Goal: Task Accomplishment & Management: Manage account settings

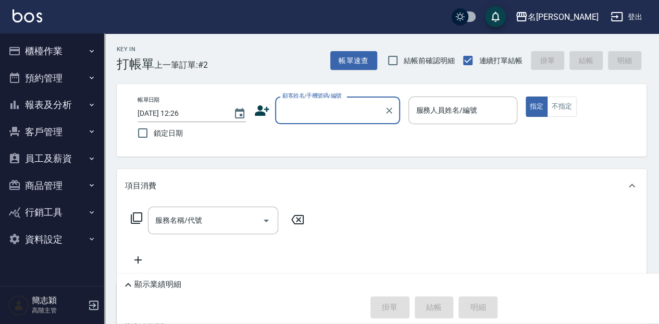
click at [301, 115] on input "顧客姓名/手機號碼/編號" at bounding box center [330, 110] width 100 height 18
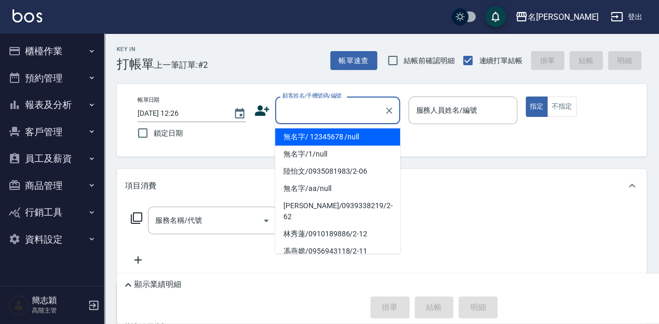
click at [307, 137] on li "無名字/ 12345678 /null" at bounding box center [337, 136] width 125 height 17
type input "無名字/ 12345678 /null"
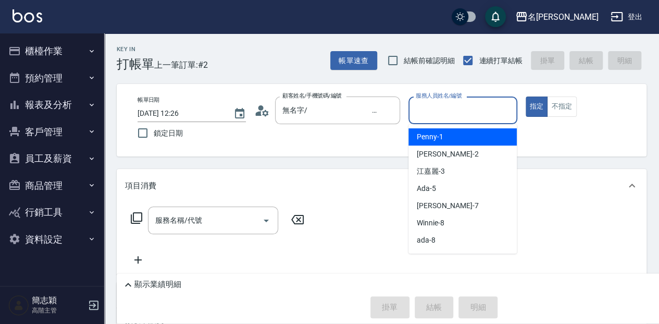
click at [455, 113] on input "服務人員姓名/編號" at bounding box center [462, 110] width 99 height 18
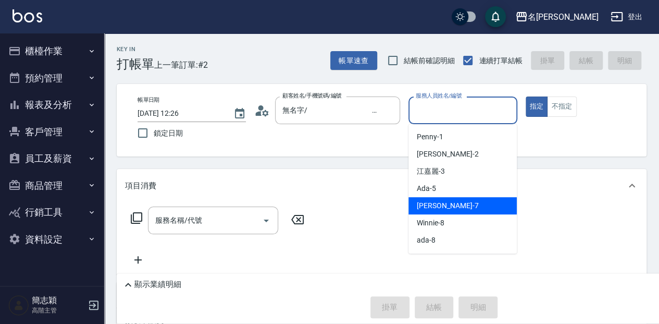
click at [451, 203] on div "[PERSON_NAME] -7" at bounding box center [463, 205] width 108 height 17
type input "[PERSON_NAME]-7"
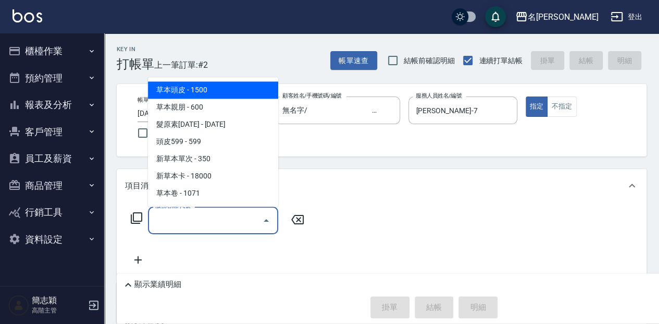
drag, startPoint x: 197, startPoint y: 224, endPoint x: 409, endPoint y: 205, distance: 212.4
click at [198, 224] on input "服務名稱/代號" at bounding box center [205, 220] width 105 height 18
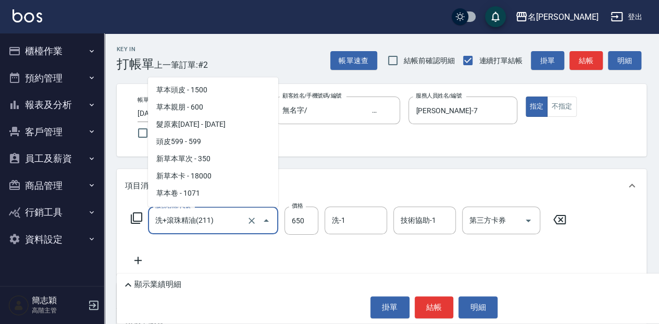
click at [215, 215] on input "洗+滾珠精油(211)" at bounding box center [199, 220] width 92 height 18
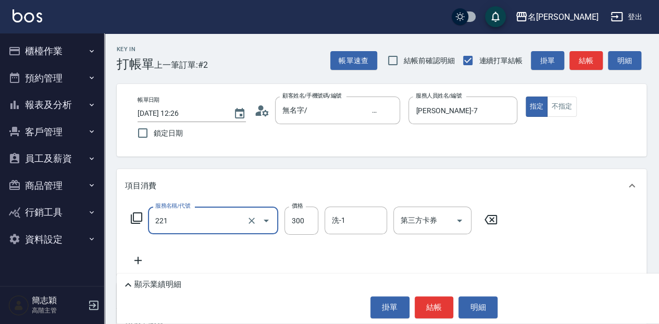
type input "洗髮300(221)"
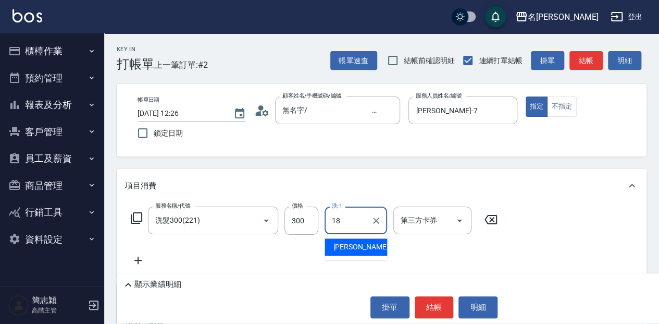
type input "[PERSON_NAME]-18"
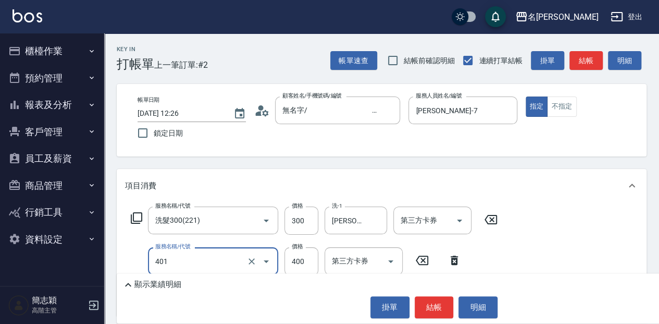
type input "剪髮(400)(401)"
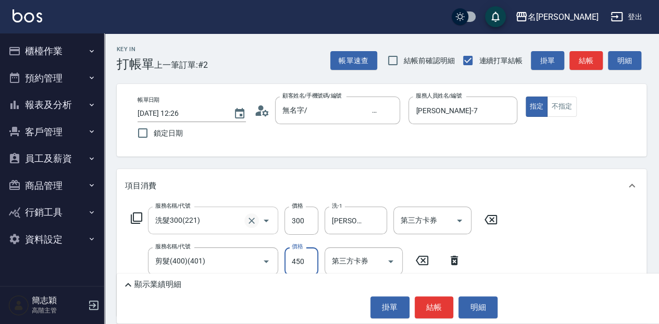
type input "450"
click at [167, 286] on p "顯示業績明細" at bounding box center [157, 284] width 47 height 11
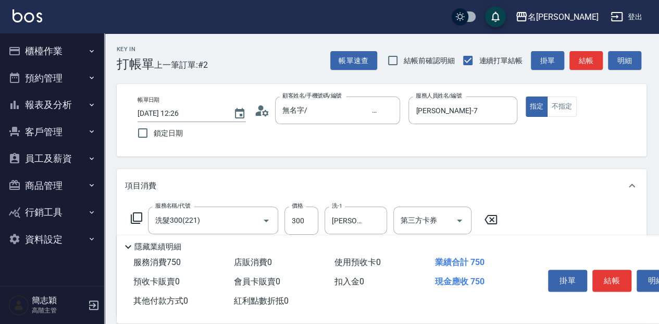
click at [616, 275] on button "結帳" at bounding box center [611, 280] width 39 height 22
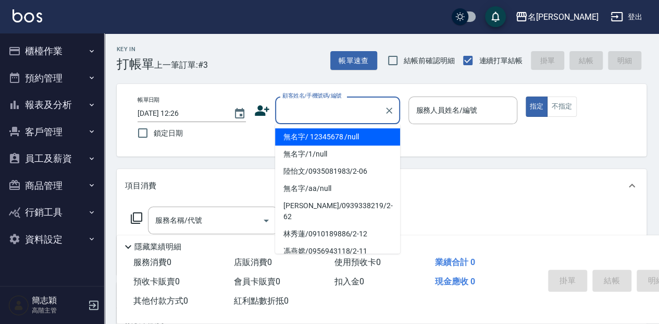
click at [316, 106] on input "顧客姓名/手機號碼/編號" at bounding box center [330, 110] width 100 height 18
click at [331, 139] on li "無名字/ 12345678 /null" at bounding box center [337, 136] width 125 height 17
type input "無名字/ 12345678 /null"
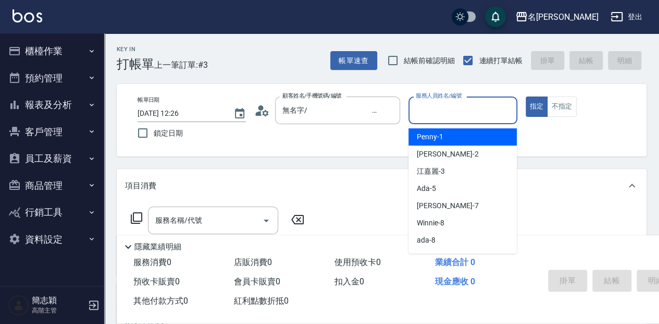
click at [431, 110] on input "服務人員姓名/編號" at bounding box center [462, 110] width 99 height 18
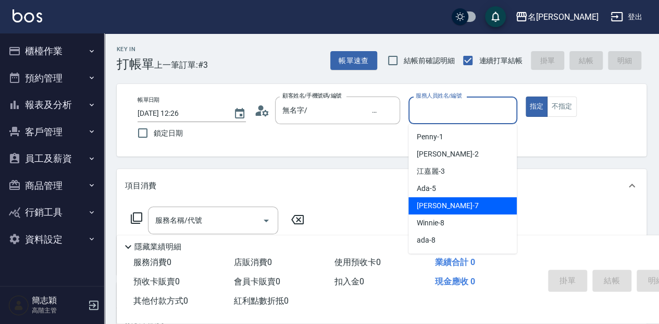
drag, startPoint x: 446, startPoint y: 208, endPoint x: 567, endPoint y: 173, distance: 126.0
click at [447, 208] on span "[PERSON_NAME] -7" at bounding box center [447, 205] width 61 height 11
type input "[PERSON_NAME]-7"
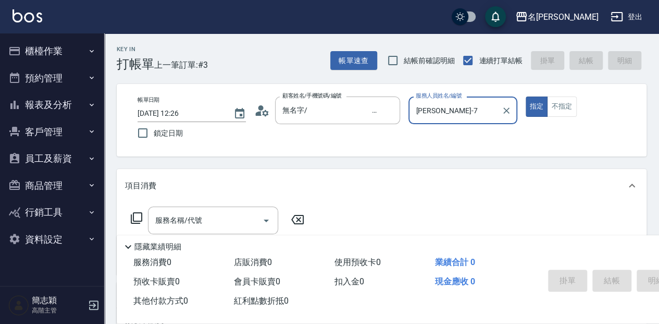
drag, startPoint x: 559, startPoint y: 114, endPoint x: 549, endPoint y: 122, distance: 12.9
click at [559, 114] on button "不指定" at bounding box center [561, 106] width 29 height 20
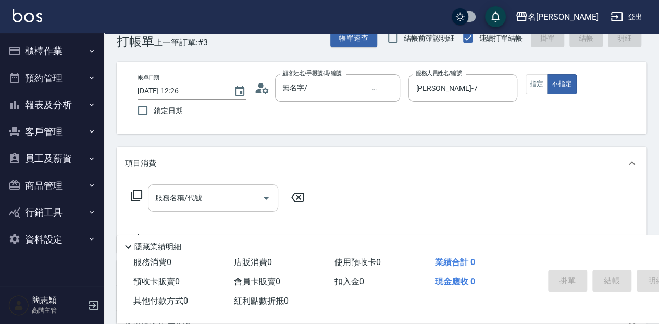
scroll to position [34, 0]
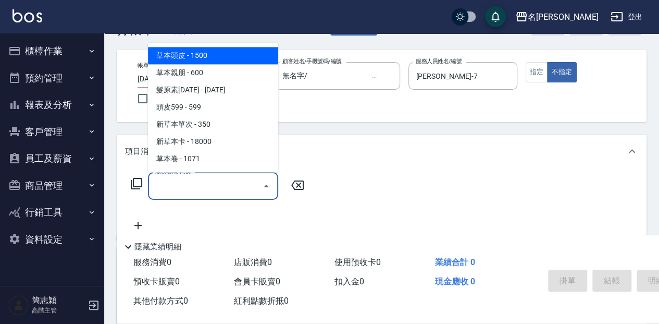
drag, startPoint x: 194, startPoint y: 193, endPoint x: 216, endPoint y: 207, distance: 25.6
click at [194, 194] on input "服務名稱/代號" at bounding box center [205, 186] width 105 height 18
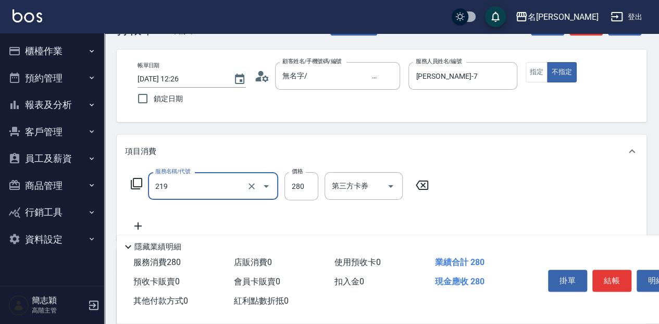
type input "洗髮280(219)"
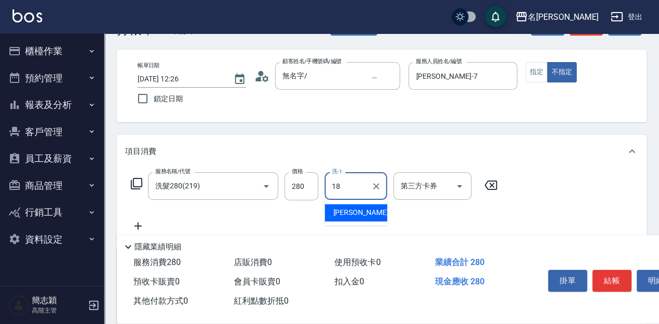
type input "[PERSON_NAME]-18"
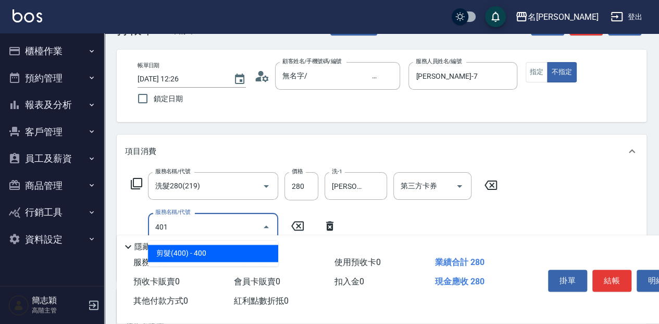
type input "剪髮(400)(401)"
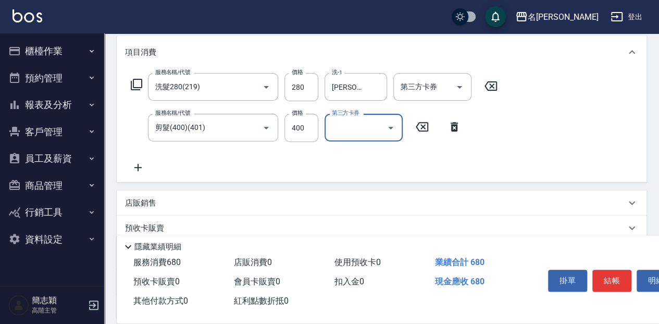
scroll to position [139, 0]
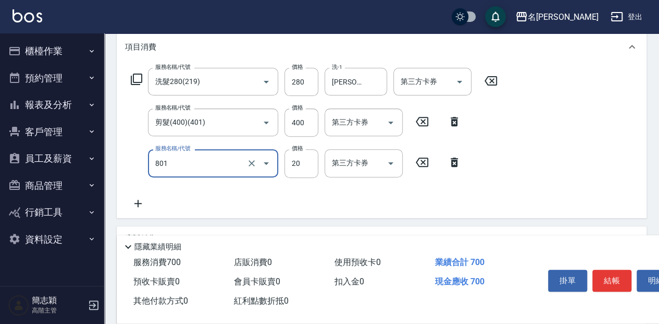
type input "潤絲20(801)"
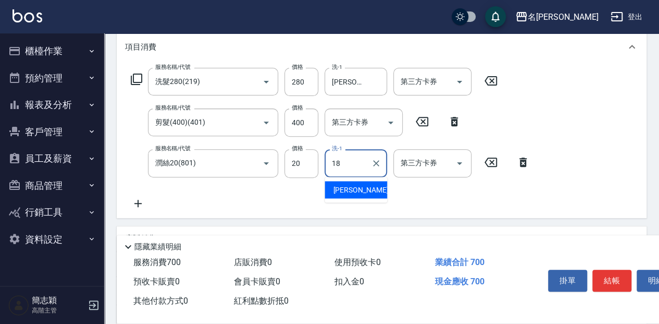
type input "[PERSON_NAME]-18"
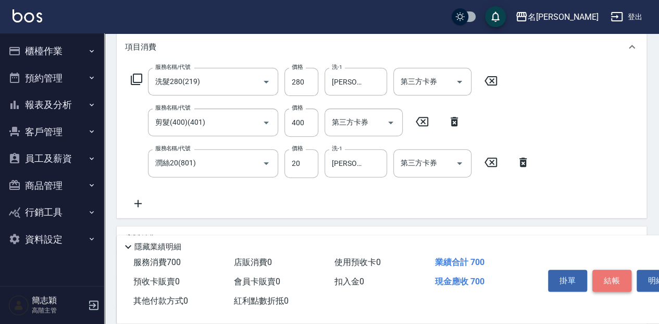
click at [612, 278] on button "結帳" at bounding box center [611, 280] width 39 height 22
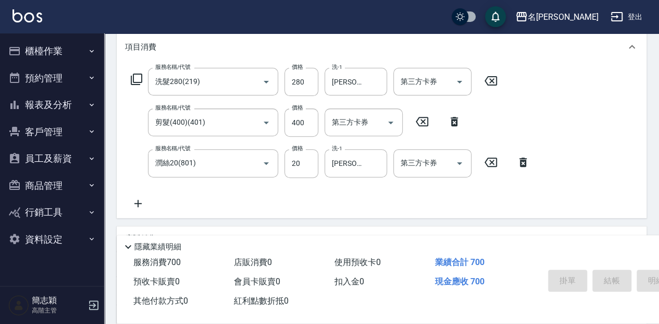
type input "[DATE] 12:27"
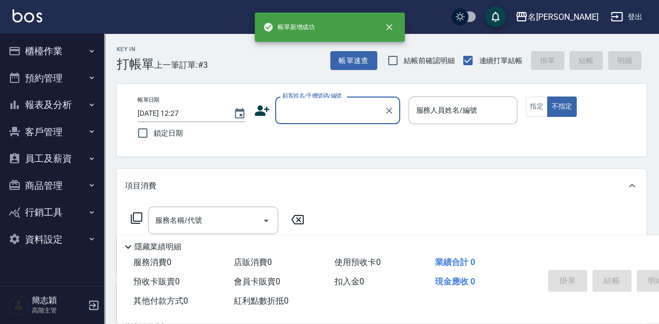
scroll to position [0, 0]
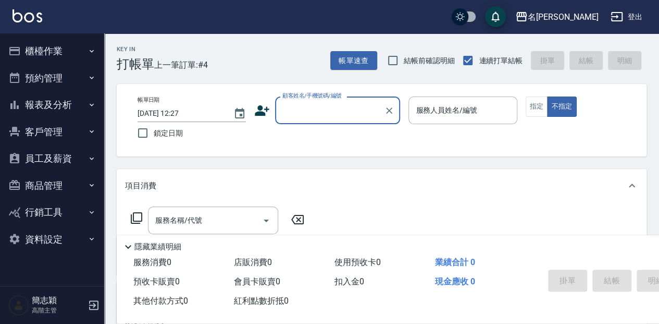
click at [330, 102] on input "顧客姓名/手機號碼/編號" at bounding box center [330, 110] width 100 height 18
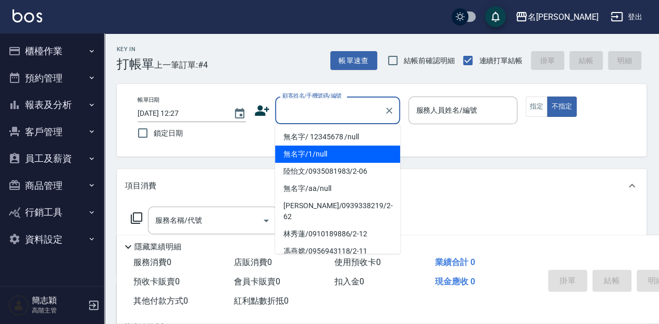
drag, startPoint x: 316, startPoint y: 148, endPoint x: 336, endPoint y: 130, distance: 26.6
click at [316, 148] on li "無名字/1/null" at bounding box center [337, 153] width 125 height 17
type input "無名字/1/null"
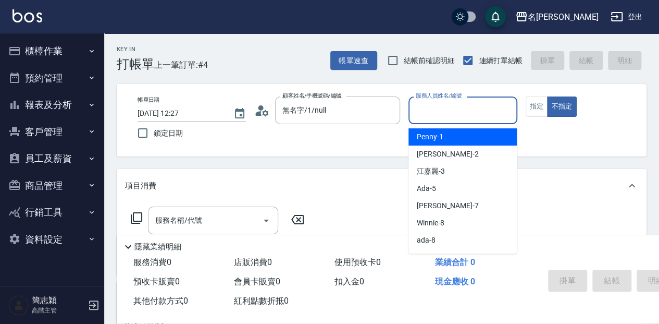
click at [435, 107] on input "服務人員姓名/編號" at bounding box center [462, 110] width 99 height 18
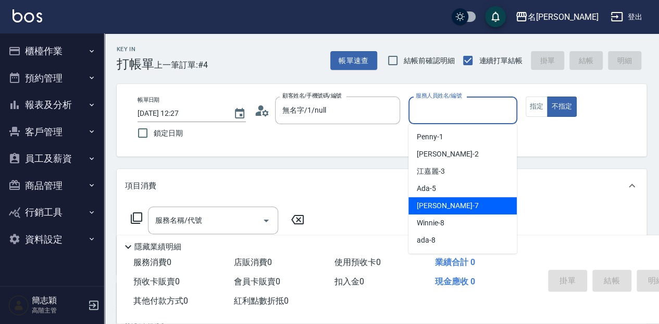
click at [437, 206] on span "[PERSON_NAME] -7" at bounding box center [447, 205] width 61 height 11
type input "[PERSON_NAME]-7"
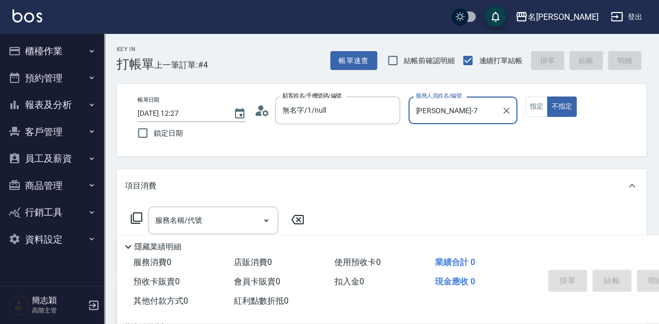
drag, startPoint x: 531, startPoint y: 105, endPoint x: 512, endPoint y: 123, distance: 26.6
click at [531, 105] on button "指定" at bounding box center [537, 106] width 22 height 20
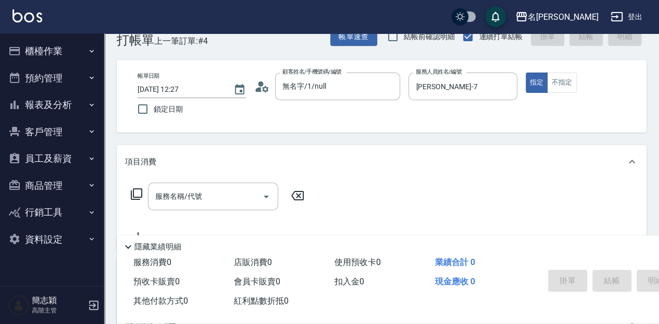
scroll to position [34, 0]
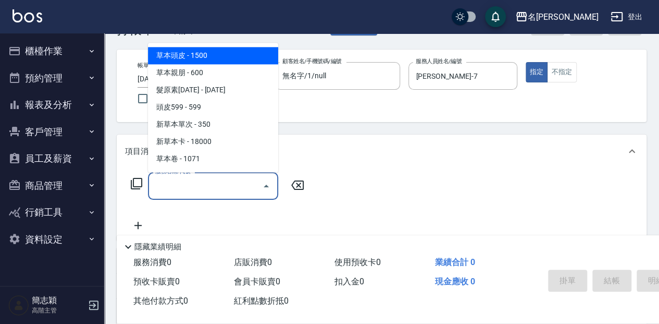
drag, startPoint x: 184, startPoint y: 187, endPoint x: 432, endPoint y: 240, distance: 253.7
click at [183, 187] on input "服務名稱/代號" at bounding box center [205, 186] width 105 height 18
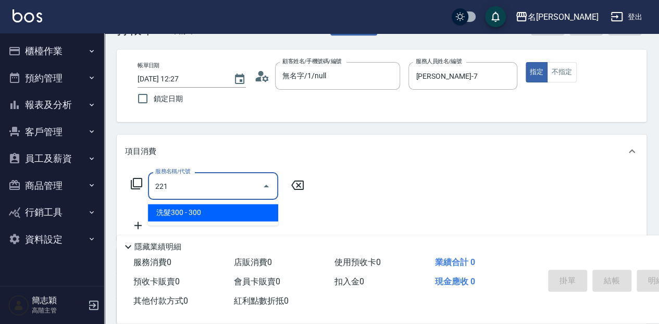
type input "洗髮300(221)"
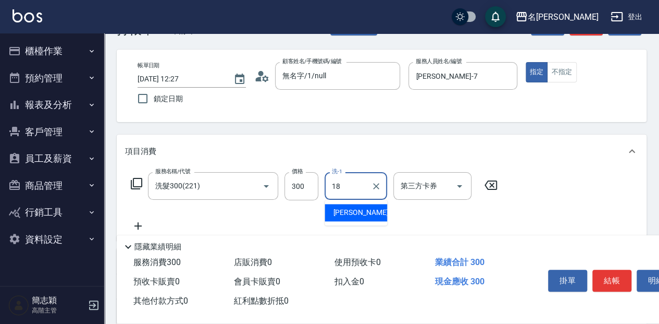
type input "[PERSON_NAME]-18"
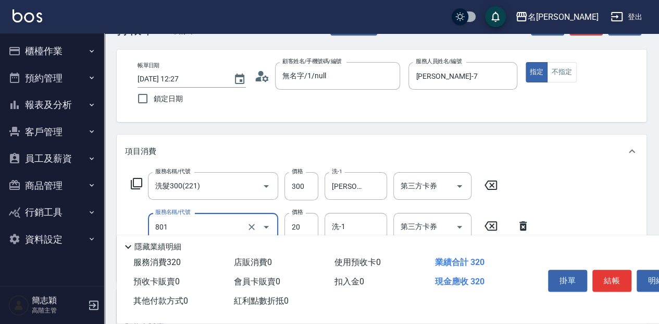
type input "潤絲20(801)"
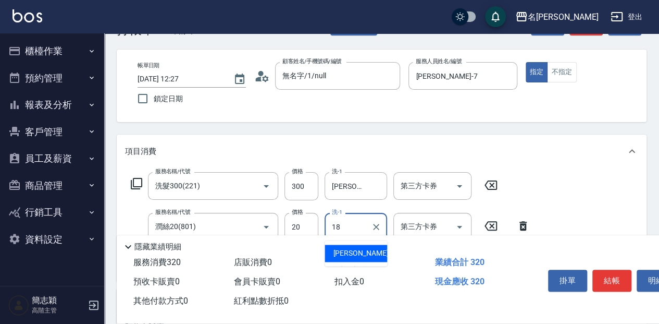
type input "[PERSON_NAME]-18"
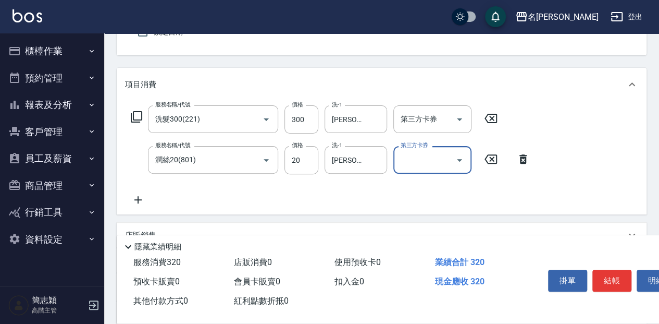
scroll to position [104, 0]
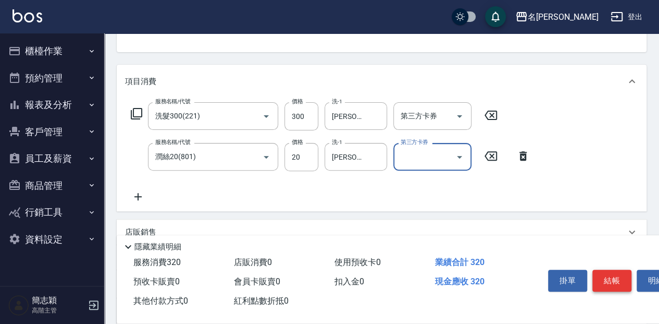
click at [597, 276] on button "結帳" at bounding box center [611, 280] width 39 height 22
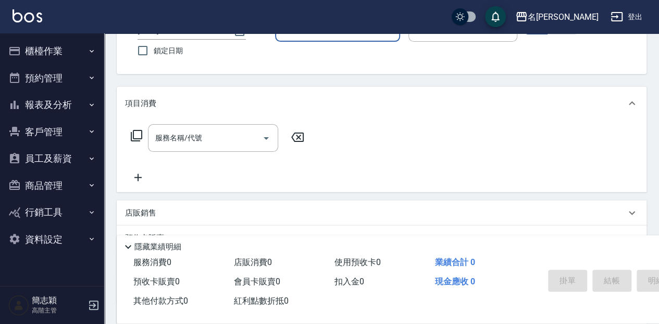
scroll to position [66, 0]
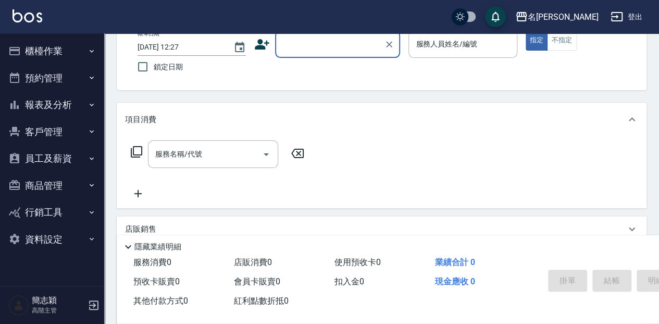
click at [335, 56] on div "顧客姓名/手機號碼/編號" at bounding box center [337, 44] width 125 height 28
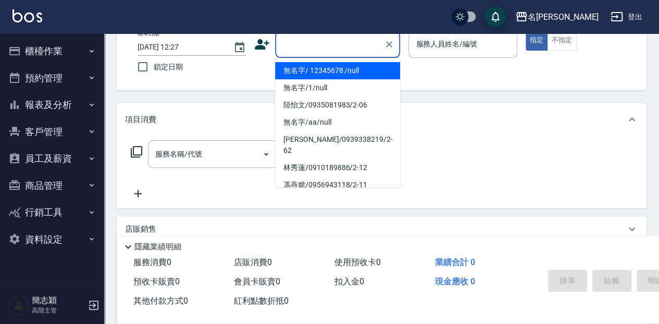
click at [341, 69] on li "無名字/ 12345678 /null" at bounding box center [337, 70] width 125 height 17
type input "無名字/ 12345678 /null"
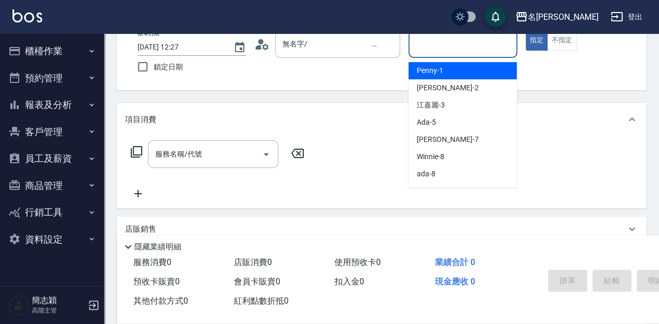
drag, startPoint x: 442, startPoint y: 40, endPoint x: 450, endPoint y: 75, distance: 35.8
click at [442, 41] on input "服務人員姓名/編號" at bounding box center [462, 44] width 99 height 18
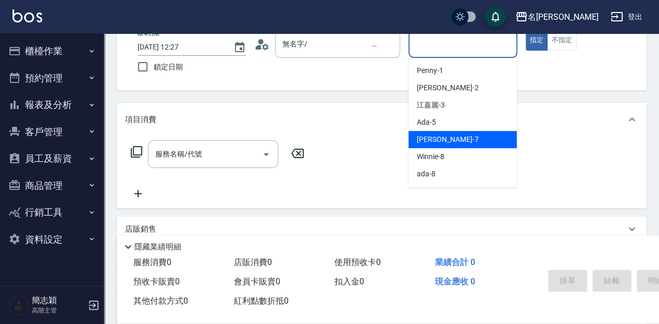
click at [448, 135] on div "[PERSON_NAME] -7" at bounding box center [463, 139] width 108 height 17
type input "[PERSON_NAME]-7"
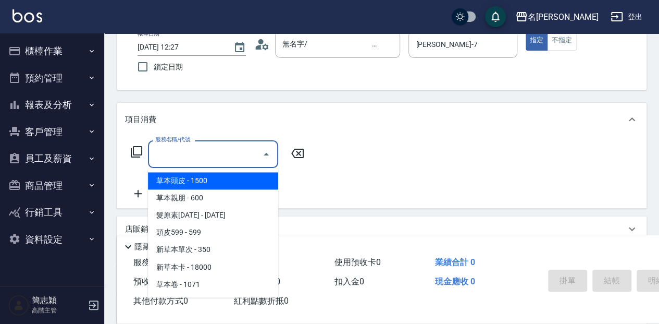
drag, startPoint x: 203, startPoint y: 147, endPoint x: 215, endPoint y: 138, distance: 14.8
click at [204, 147] on input "服務名稱/代號" at bounding box center [205, 154] width 105 height 18
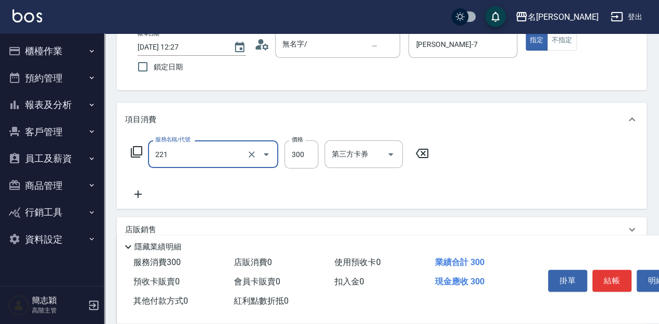
type input "洗髮300(221)"
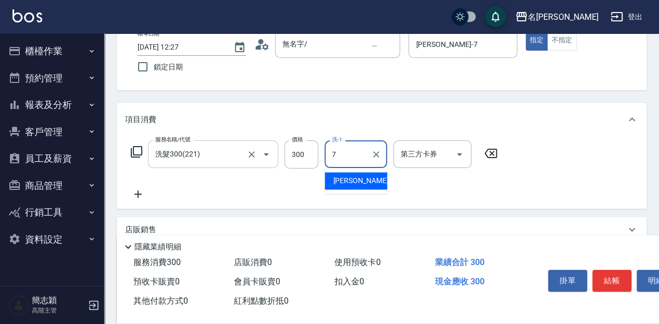
type input "[PERSON_NAME]-7"
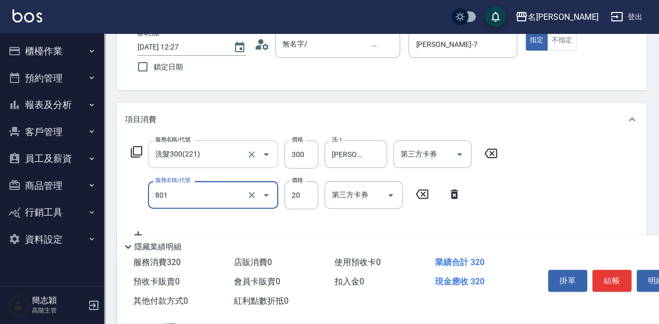
type input "潤絲20(801)"
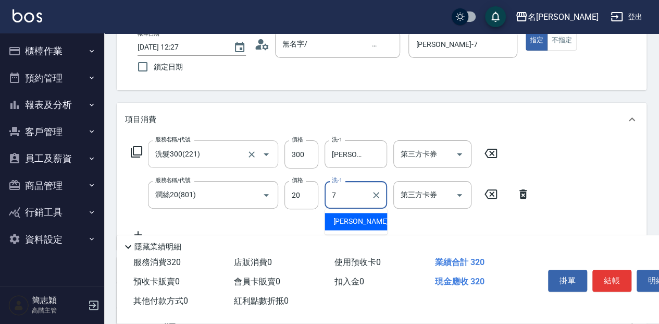
type input "[PERSON_NAME]-7"
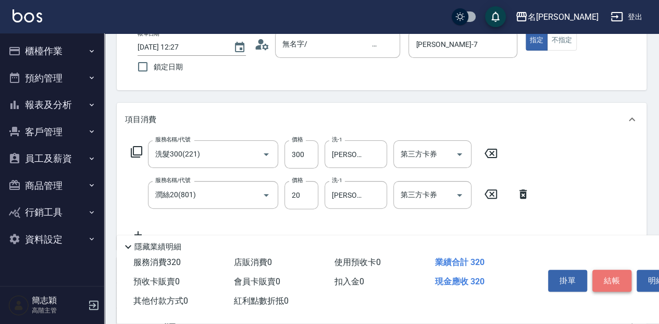
click at [616, 278] on button "結帳" at bounding box center [611, 280] width 39 height 22
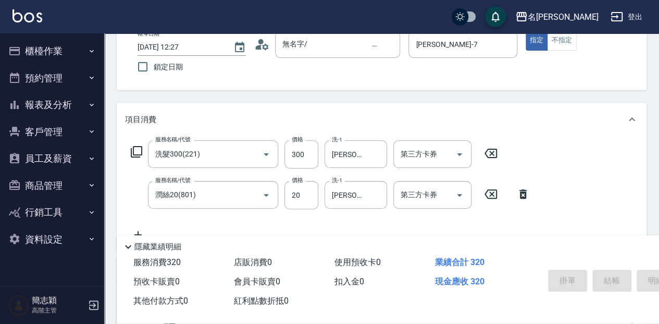
type input "[DATE] 12:28"
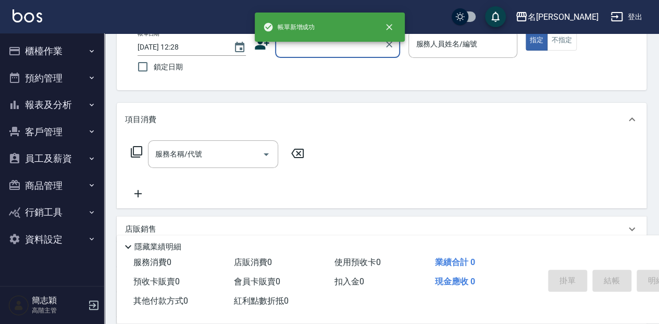
scroll to position [0, 0]
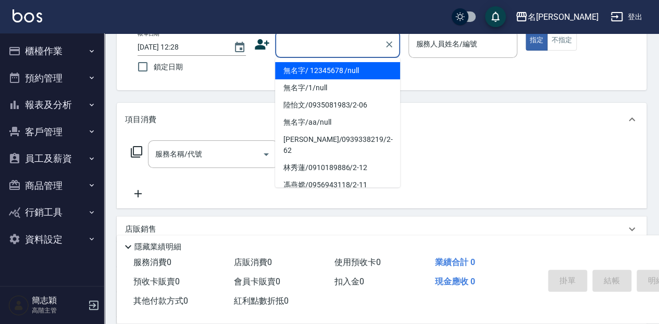
click at [322, 41] on input "顧客姓名/手機號碼/編號" at bounding box center [330, 44] width 100 height 18
drag, startPoint x: 313, startPoint y: 68, endPoint x: 390, endPoint y: 52, distance: 78.8
click at [314, 68] on li "無名字/ 12345678 /null" at bounding box center [337, 70] width 125 height 17
type input "無名字/ 12345678 /null"
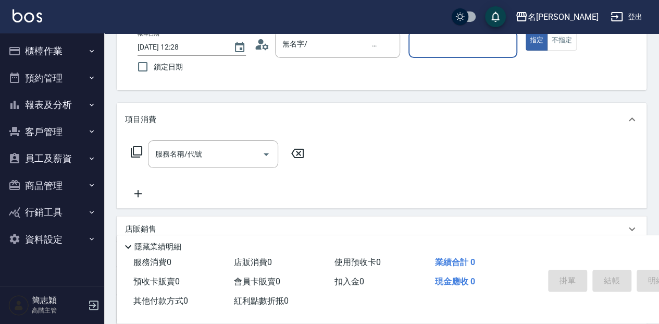
click at [424, 54] on div "服務人員姓名/編號" at bounding box center [463, 44] width 108 height 28
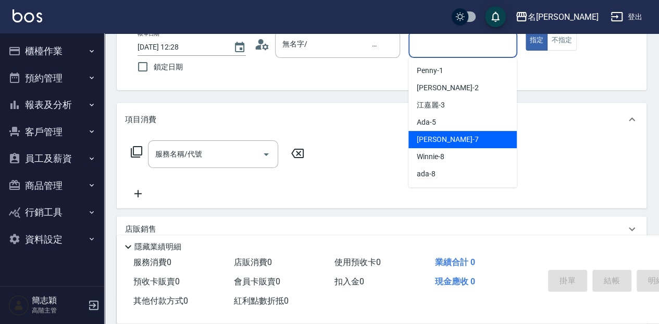
click at [428, 140] on span "[PERSON_NAME] -7" at bounding box center [447, 139] width 61 height 11
type input "[PERSON_NAME]-7"
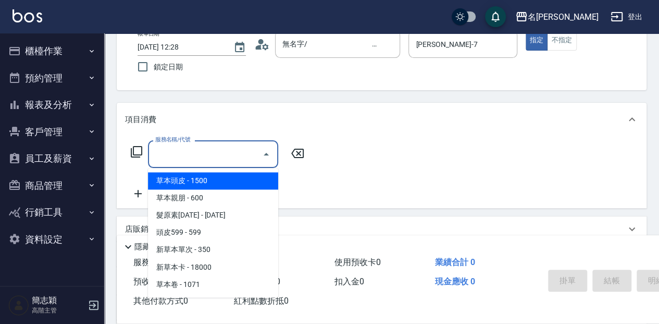
drag, startPoint x: 202, startPoint y: 151, endPoint x: 225, endPoint y: 169, distance: 29.0
click at [207, 157] on input "服務名稱/代號" at bounding box center [205, 154] width 105 height 18
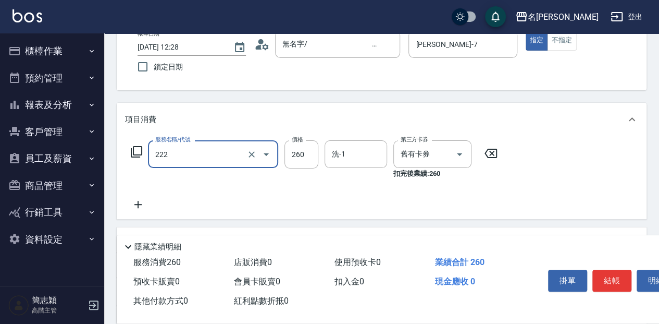
type input "洗髮卷260(222)"
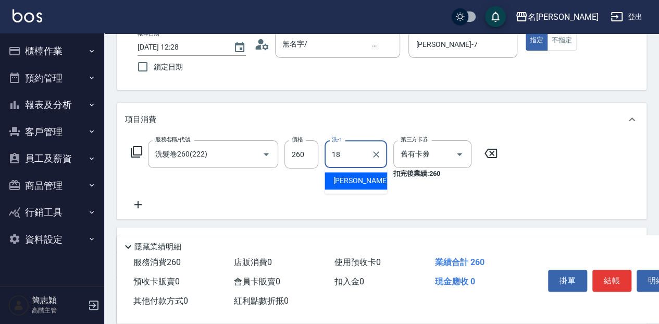
type input "[PERSON_NAME]-18"
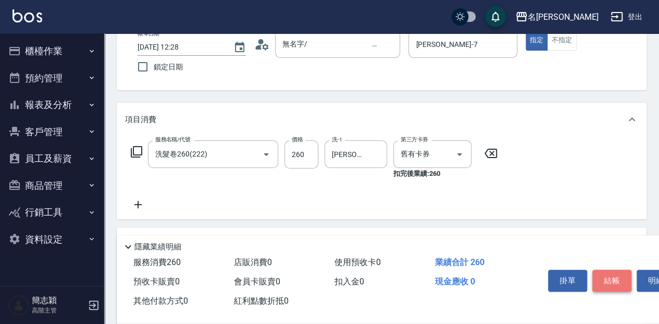
click at [611, 279] on button "結帳" at bounding box center [611, 280] width 39 height 22
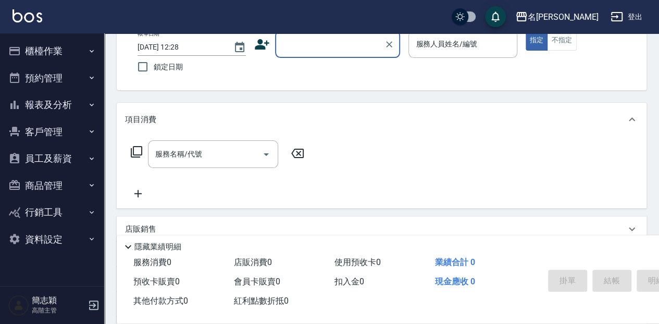
click at [53, 103] on button "報表及分析" at bounding box center [52, 104] width 96 height 27
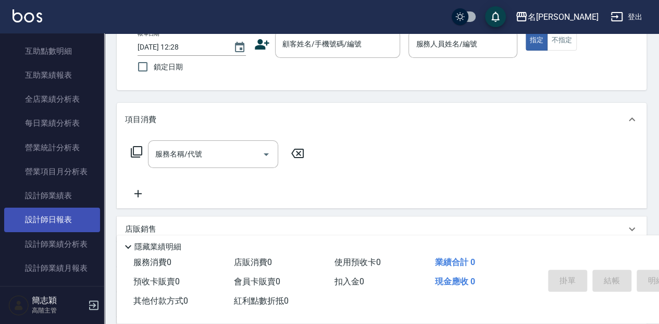
scroll to position [278, 0]
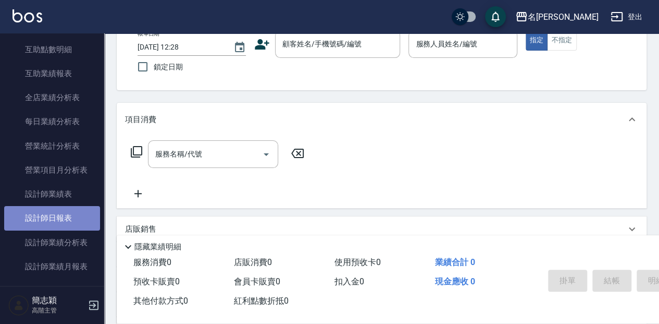
click at [69, 222] on link "設計師日報表" at bounding box center [52, 218] width 96 height 24
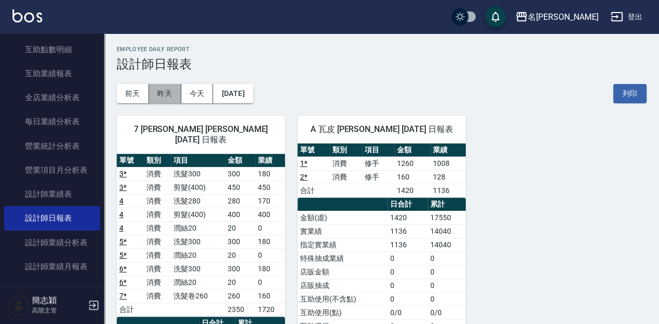
click at [170, 91] on button "昨天" at bounding box center [165, 93] width 32 height 19
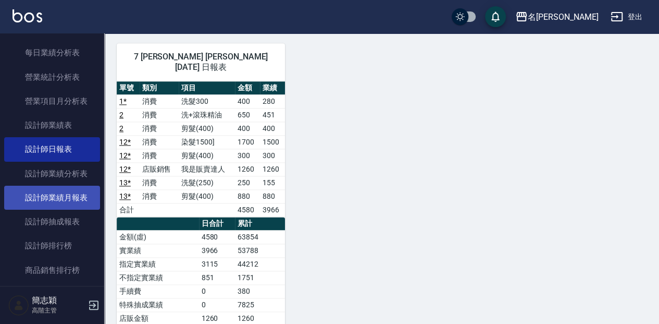
scroll to position [347, 0]
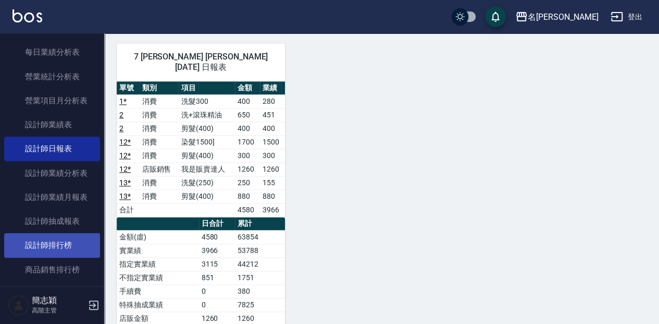
drag, startPoint x: 60, startPoint y: 240, endPoint x: 66, endPoint y: 240, distance: 5.8
click at [60, 240] on link "設計師排行榜" at bounding box center [52, 245] width 96 height 24
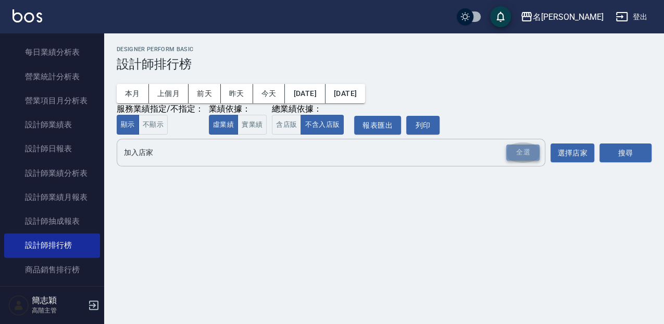
click at [514, 153] on div "全選" at bounding box center [522, 152] width 33 height 16
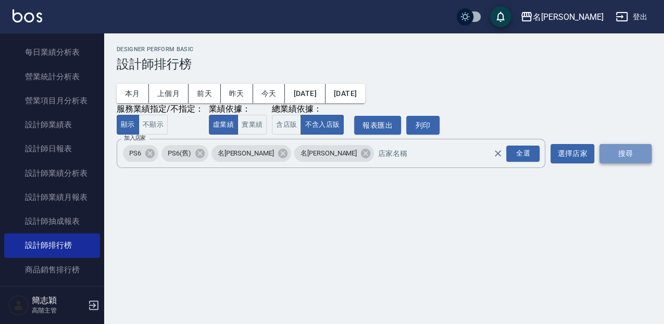
click at [610, 149] on button "搜尋" at bounding box center [626, 153] width 52 height 19
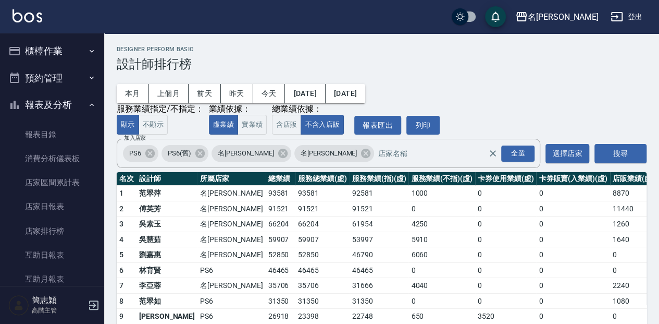
click at [45, 51] on button "櫃檯作業" at bounding box center [52, 51] width 96 height 27
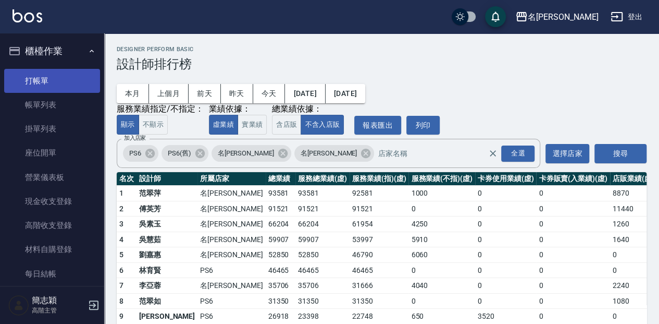
click at [48, 78] on link "打帳單" at bounding box center [52, 81] width 96 height 24
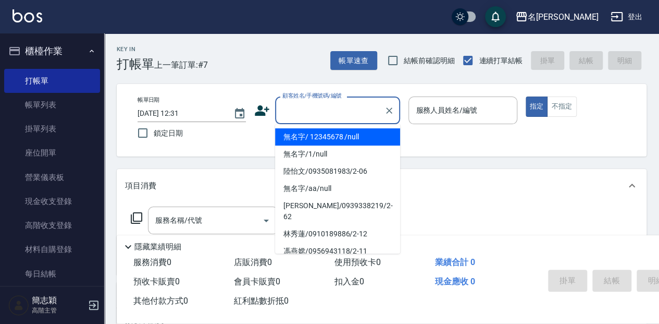
click at [293, 108] on input "顧客姓名/手機號碼/編號" at bounding box center [330, 110] width 100 height 18
click at [318, 141] on li "無名字/ 12345678 /null" at bounding box center [337, 136] width 125 height 17
type input "無名字/ 12345678 /null"
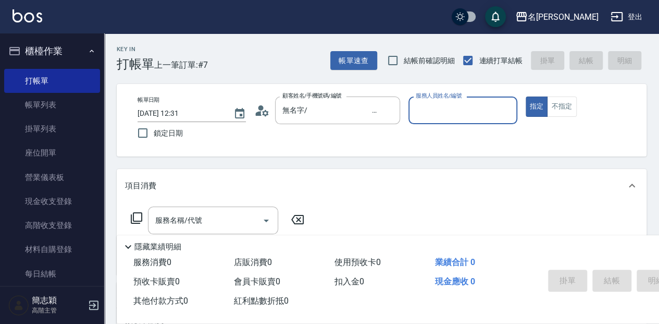
click at [435, 110] on input "服務人員姓名/編號" at bounding box center [462, 110] width 99 height 18
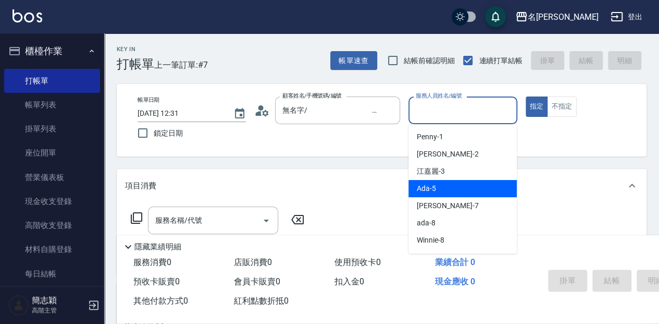
click at [464, 188] on div "Ada -5" at bounding box center [463, 188] width 108 height 17
type input "Ada-5"
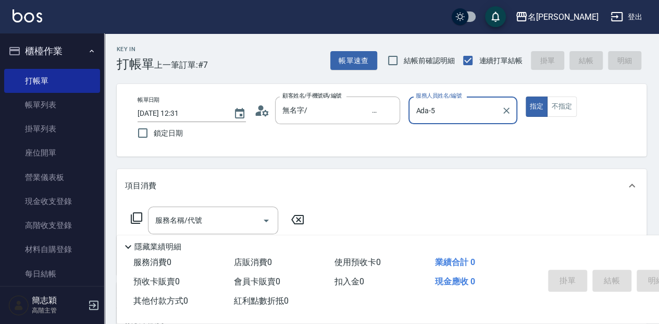
click at [138, 217] on icon at bounding box center [136, 218] width 13 height 13
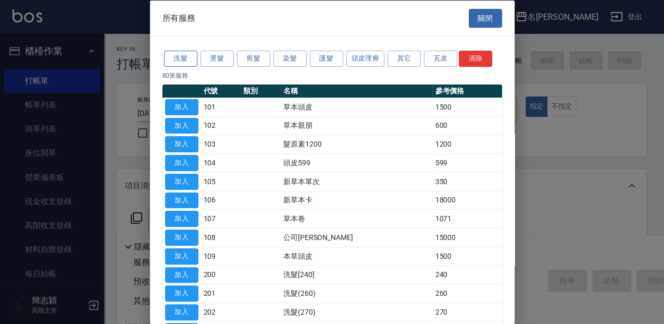
click at [185, 60] on button "洗髮" at bounding box center [180, 59] width 33 height 16
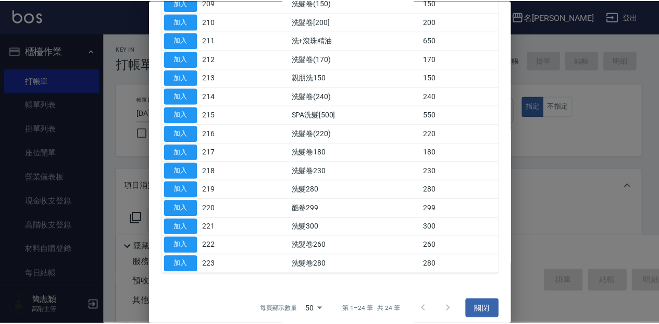
scroll to position [274, 0]
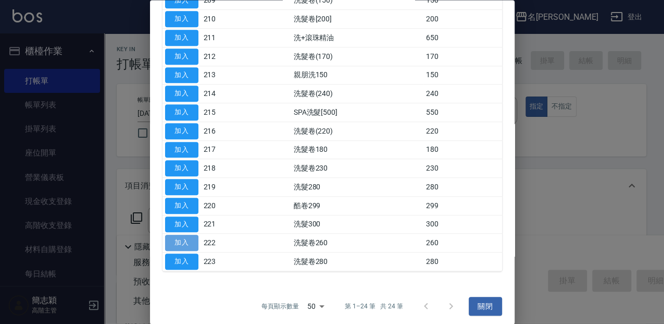
click at [190, 237] on button "加入" at bounding box center [181, 243] width 33 height 16
type input "洗髮卷260(222)"
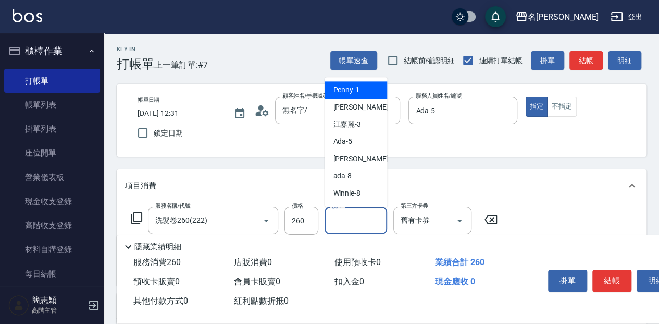
click at [347, 226] on input "洗-1" at bounding box center [355, 220] width 53 height 18
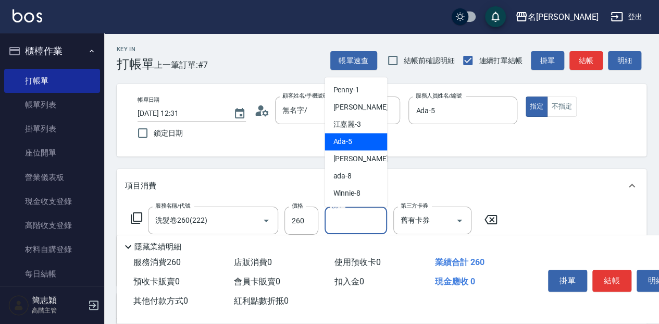
click at [356, 148] on div "Ada -5" at bounding box center [356, 141] width 63 height 17
type input "Ada-5"
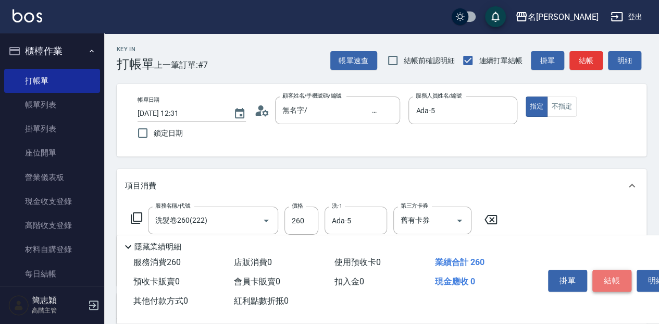
click at [612, 277] on button "結帳" at bounding box center [611, 280] width 39 height 22
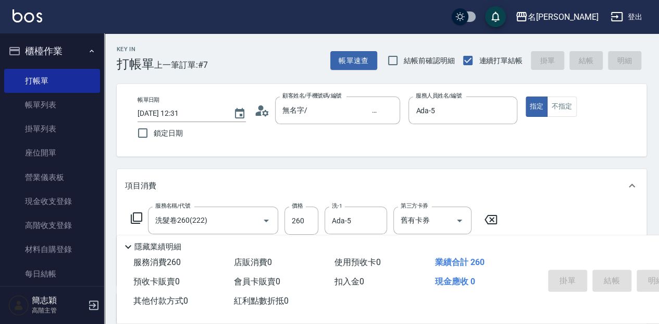
type input "[DATE] 12:37"
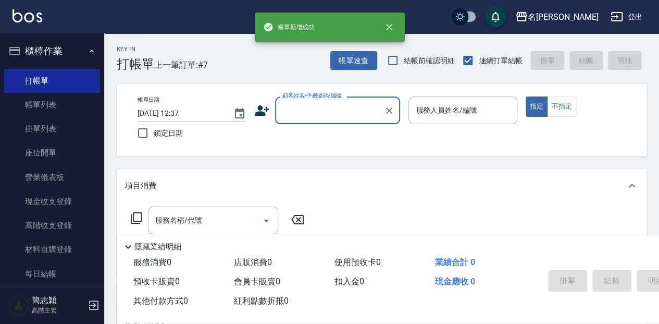
scroll to position [0, 0]
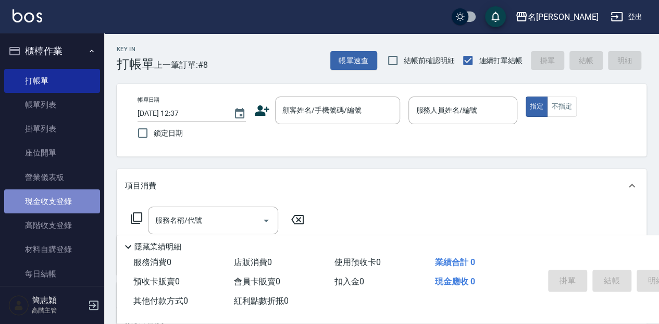
drag, startPoint x: 60, startPoint y: 194, endPoint x: 56, endPoint y: 187, distance: 7.7
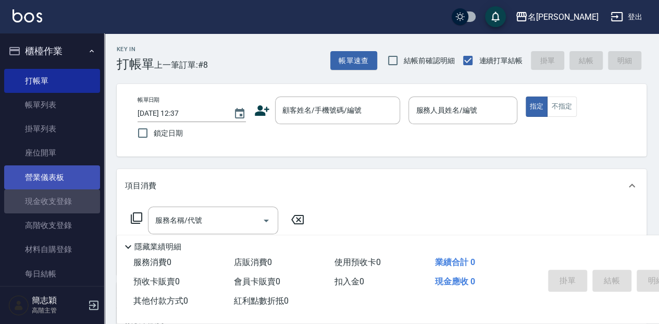
click at [59, 194] on link "現金收支登錄" at bounding box center [52, 201] width 96 height 24
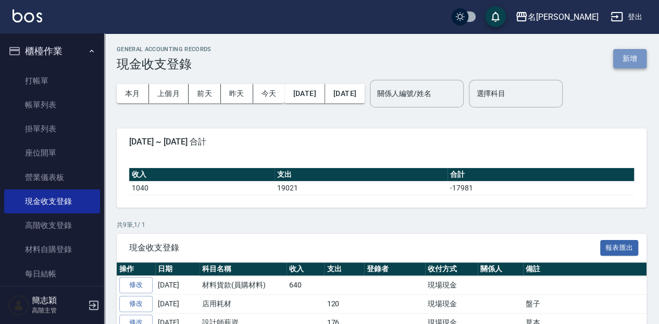
click at [625, 65] on button "新增" at bounding box center [629, 58] width 33 height 19
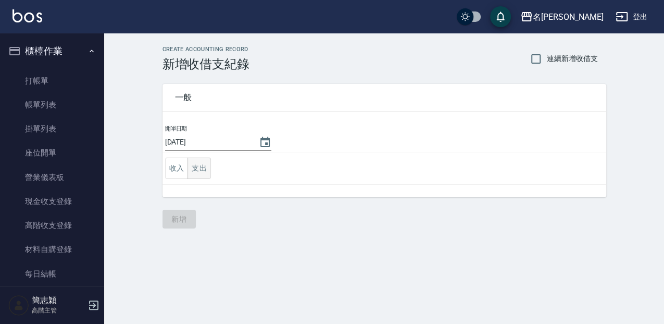
click at [193, 169] on button "支出" at bounding box center [199, 167] width 23 height 21
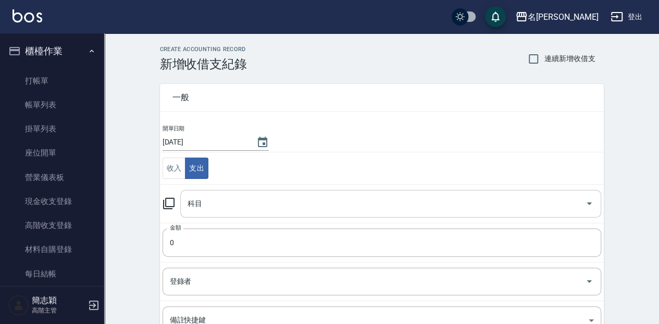
click at [212, 203] on input "科目" at bounding box center [383, 203] width 396 height 18
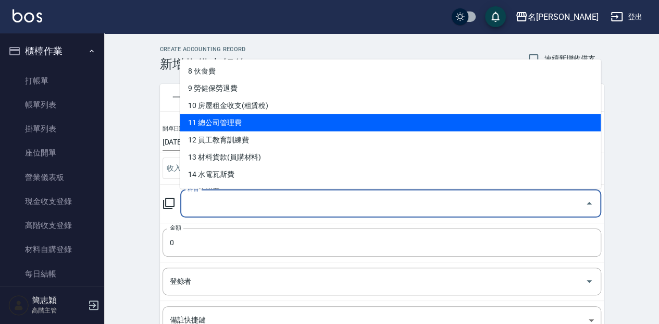
scroll to position [174, 0]
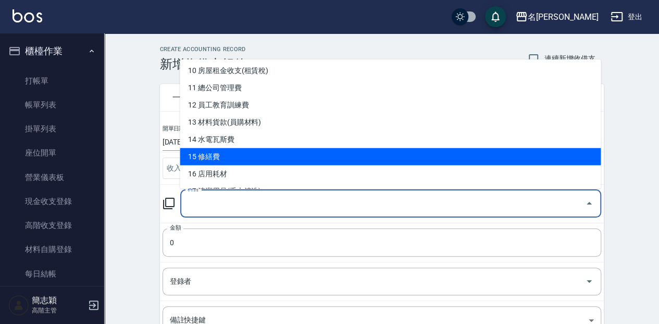
click at [273, 160] on li "15 修繕費" at bounding box center [390, 155] width 421 height 17
type input "15 修繕費"
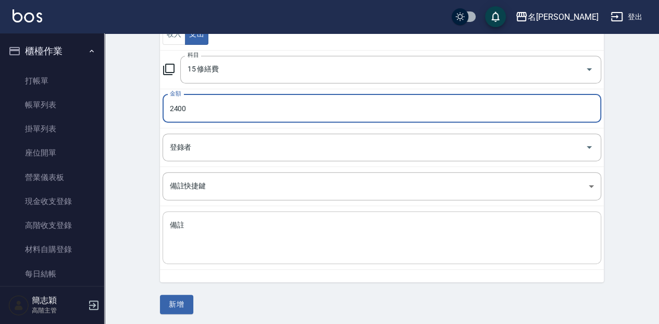
scroll to position [134, 0]
type input "2400"
click at [273, 216] on div "x 備註" at bounding box center [382, 237] width 439 height 53
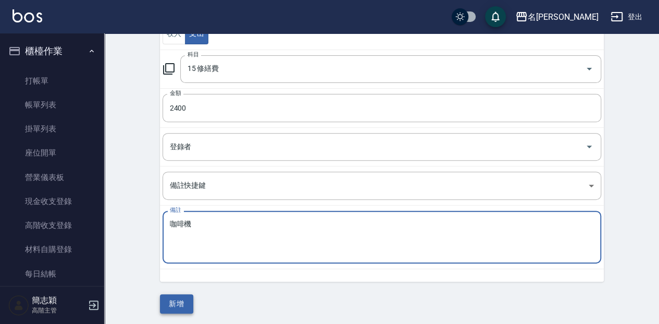
type textarea "咖啡機"
click at [160, 298] on button "新增" at bounding box center [176, 303] width 33 height 19
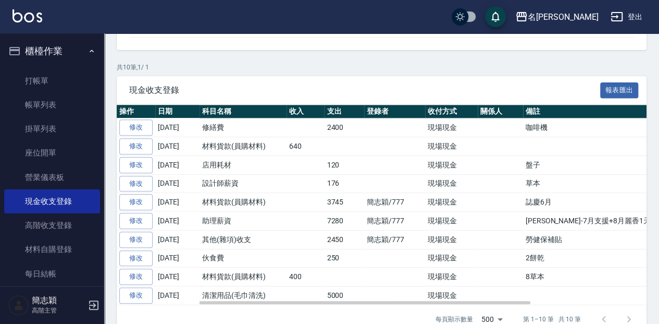
scroll to position [173, 0]
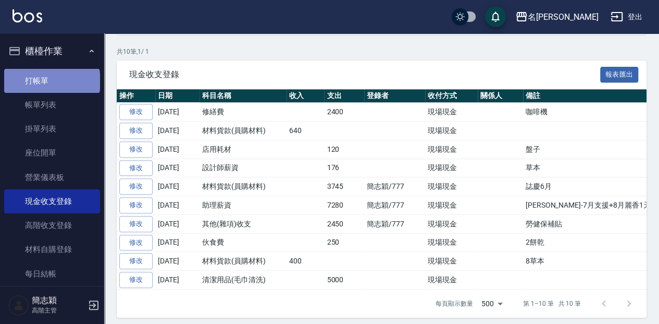
click at [51, 81] on link "打帳單" at bounding box center [52, 81] width 96 height 24
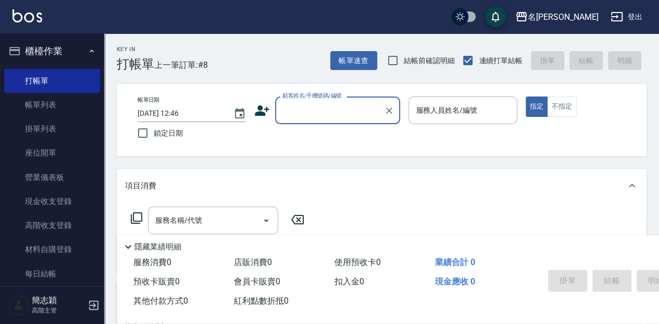
click at [319, 113] on input "顧客姓名/手機號碼/編號" at bounding box center [330, 110] width 100 height 18
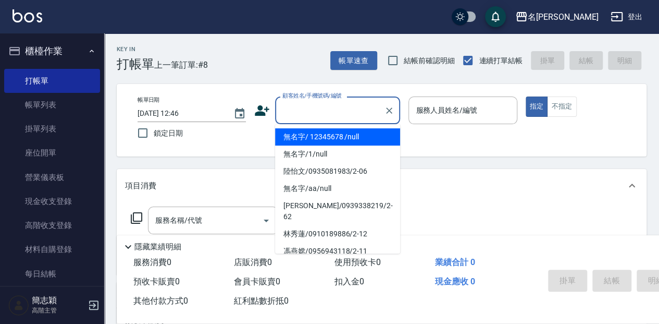
click at [318, 132] on li "無名字/ 12345678 /null" at bounding box center [337, 136] width 125 height 17
type input "無名字/ 12345678 /null"
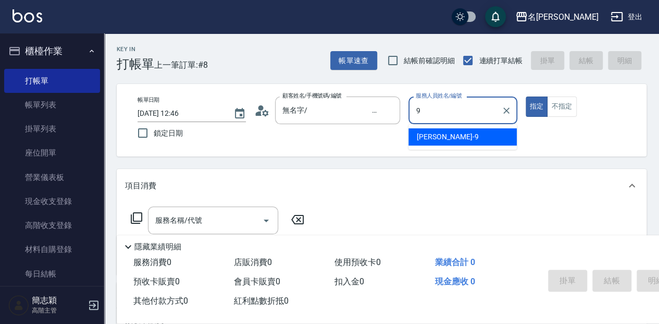
type input "[PERSON_NAME]-9"
type button "true"
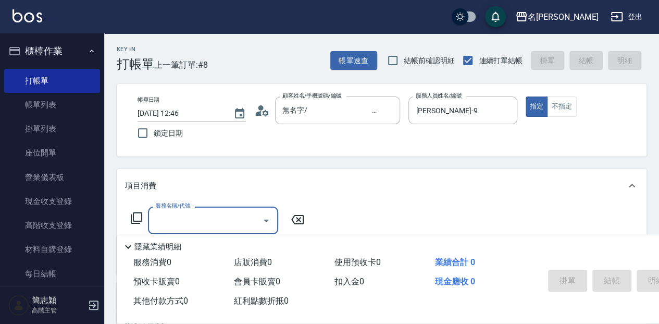
click at [213, 224] on input "服務名稱/代號" at bounding box center [205, 220] width 105 height 18
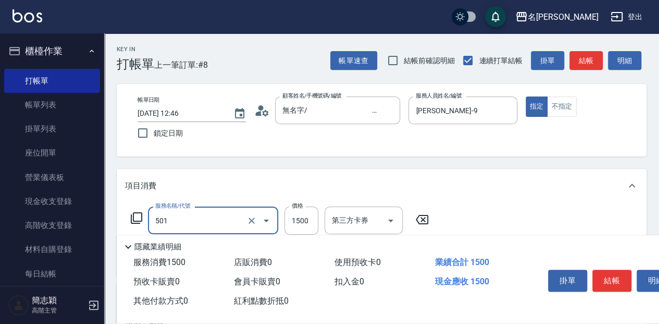
type input "染髮(1500](501)"
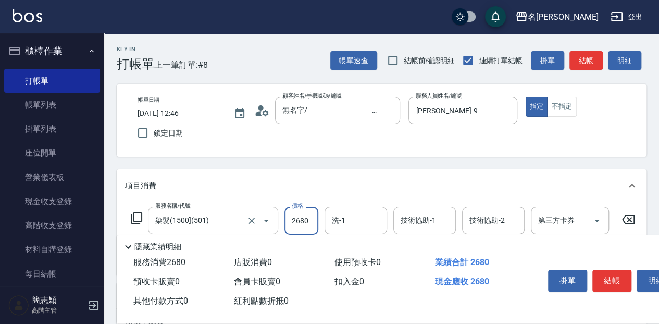
type input "2680"
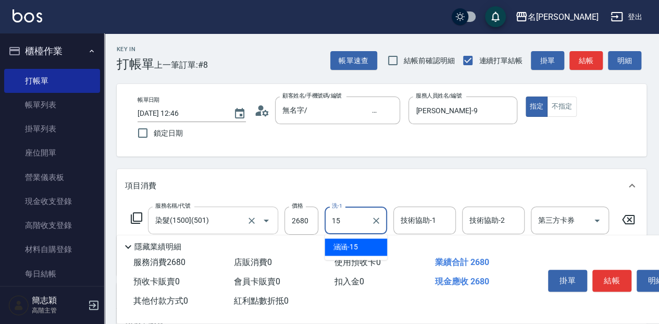
type input "涵涵-15"
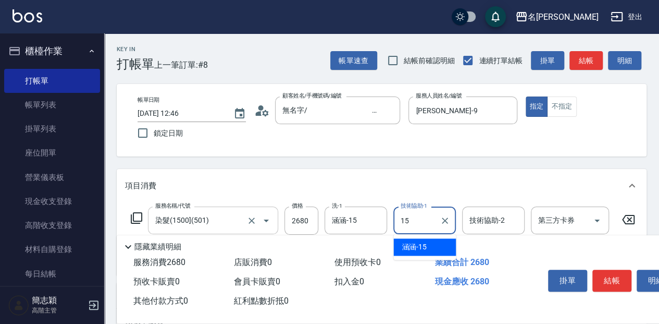
type input "涵涵-15"
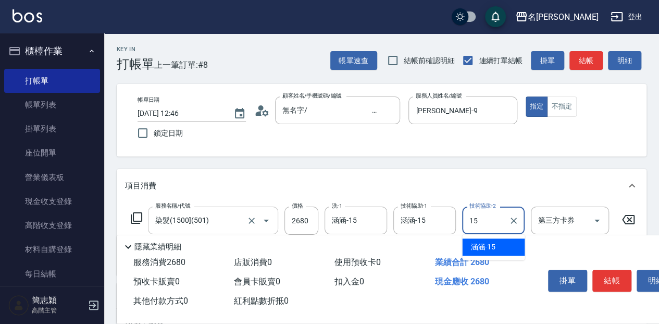
type input "涵涵-15"
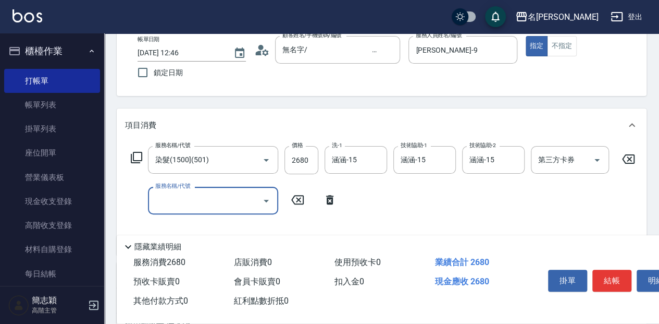
scroll to position [69, 0]
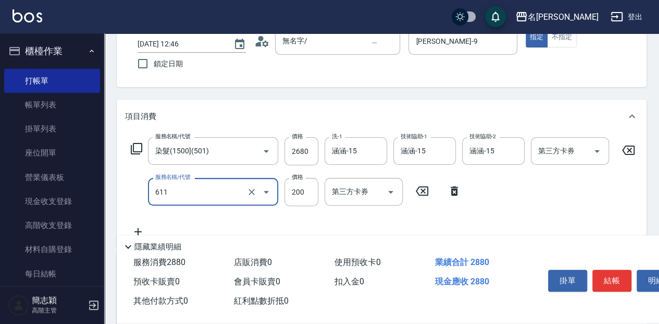
type input "染.頭皮隔離(611)"
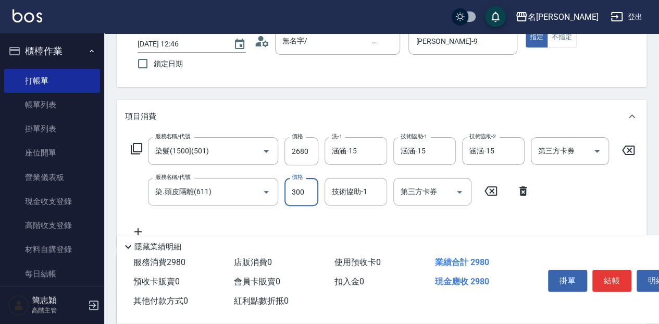
type input "300"
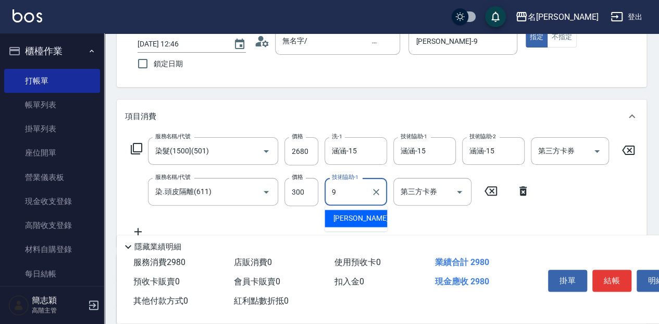
type input "[PERSON_NAME]-9"
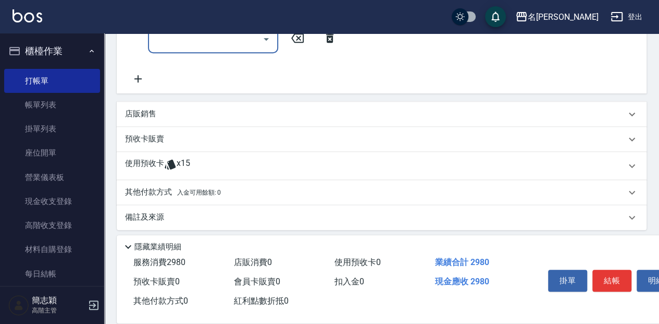
scroll to position [272, 0]
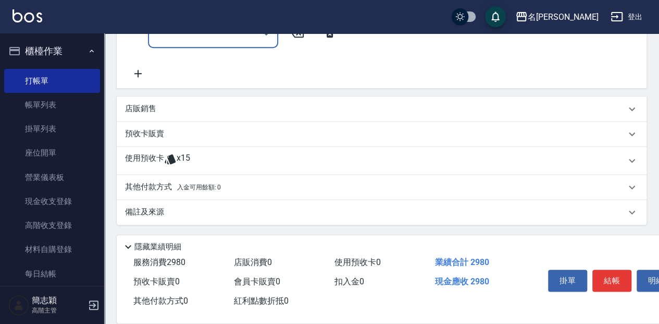
click at [144, 183] on p "其他付款方式 入金可用餘額: 0" at bounding box center [173, 186] width 96 height 11
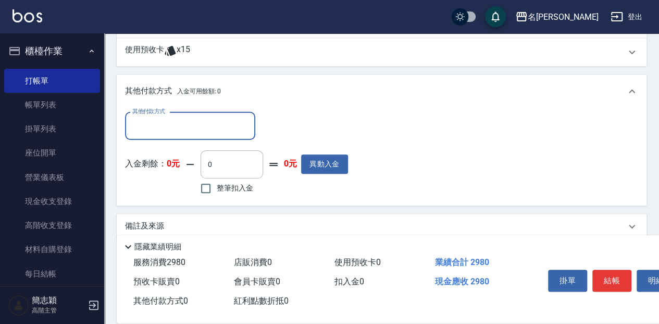
scroll to position [376, 0]
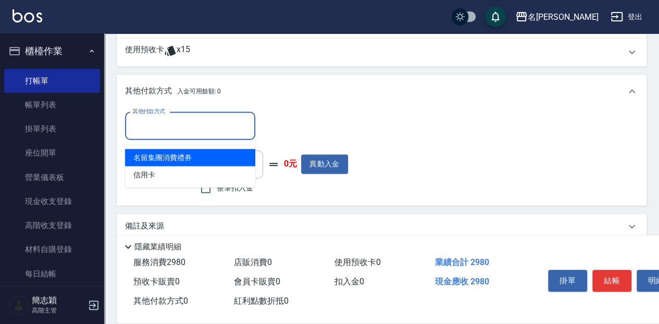
click at [190, 125] on input "其他付款方式" at bounding box center [190, 126] width 121 height 18
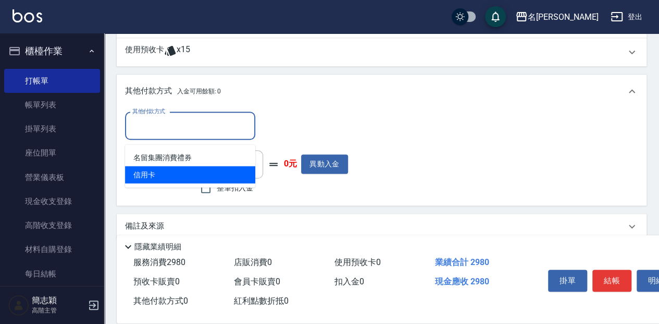
click at [183, 170] on span "信用卡" at bounding box center [190, 174] width 130 height 17
type input "信用卡"
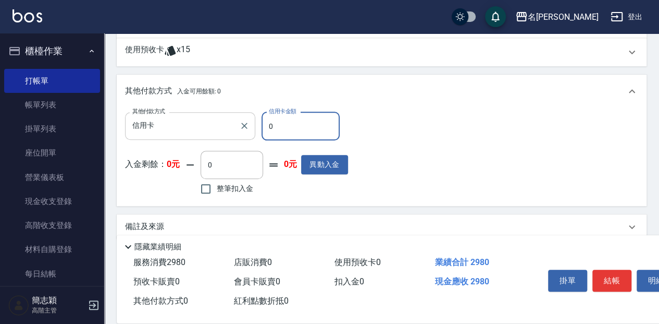
drag, startPoint x: 288, startPoint y: 131, endPoint x: 252, endPoint y: 134, distance: 36.6
click at [253, 131] on div "其他付款方式 信用卡 其他付款方式 信用卡金額 0 信用卡金額" at bounding box center [236, 126] width 223 height 28
type input "2980"
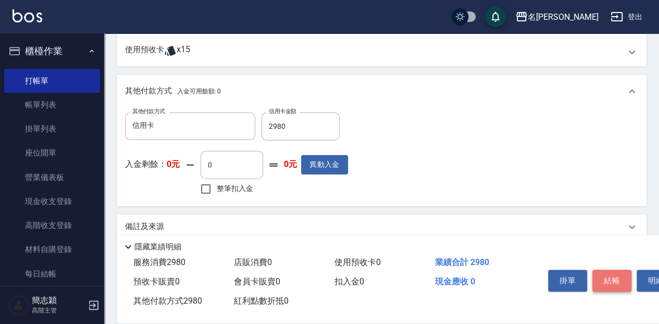
click at [614, 283] on button "結帳" at bounding box center [611, 280] width 39 height 22
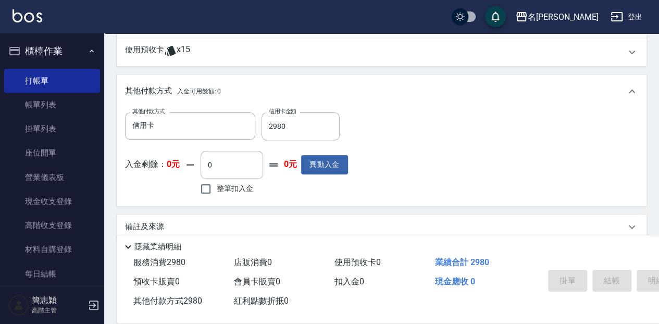
type input "[DATE] 12:47"
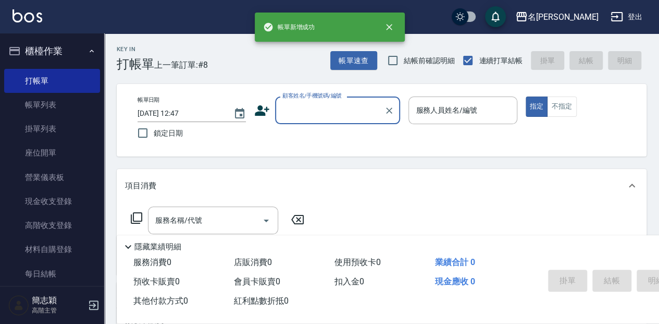
scroll to position [0, 0]
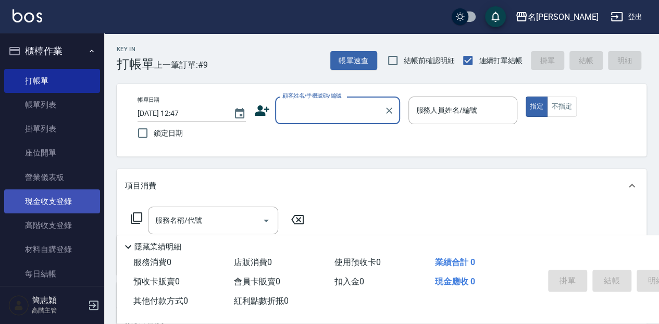
click at [56, 201] on link "現金收支登錄" at bounding box center [52, 201] width 96 height 24
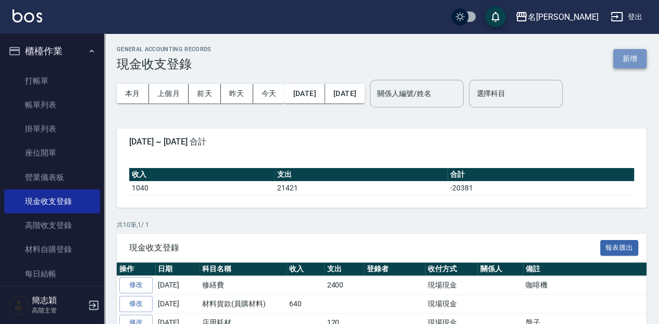
click at [626, 59] on button "新增" at bounding box center [629, 58] width 33 height 19
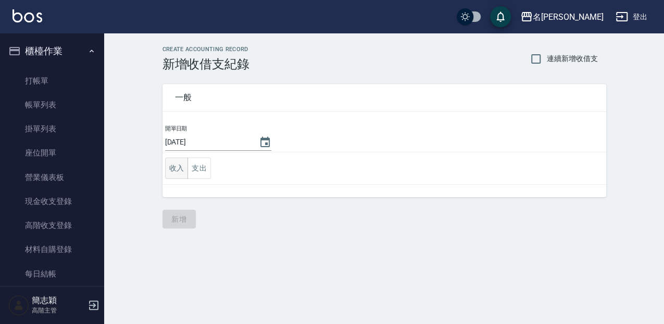
click at [175, 164] on button "收入" at bounding box center [176, 167] width 23 height 21
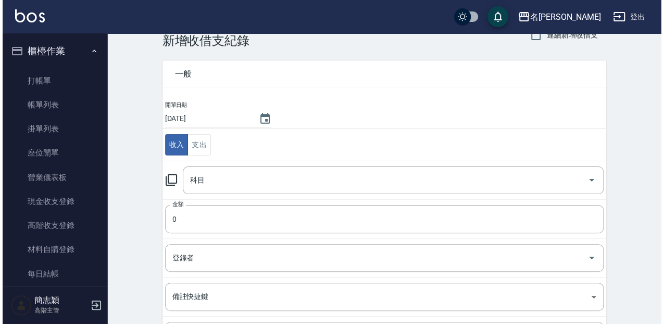
scroll to position [34, 0]
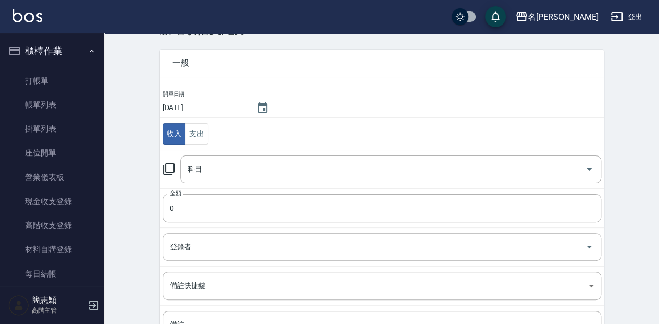
click at [171, 167] on icon at bounding box center [169, 169] width 13 height 13
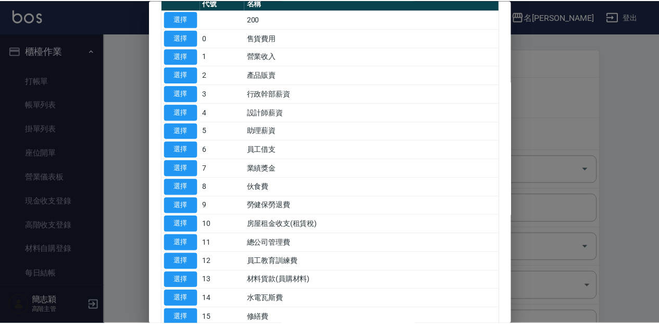
scroll to position [69, 0]
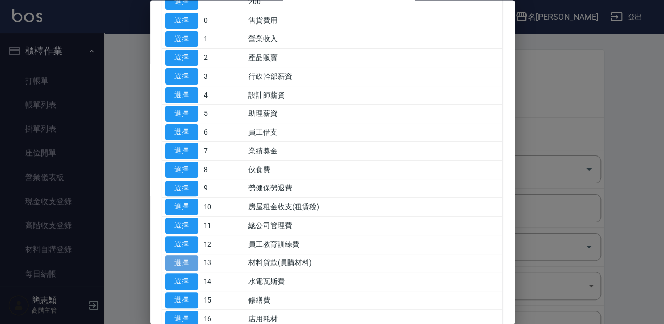
click at [181, 260] on button "選擇" at bounding box center [181, 263] width 33 height 16
type input "13 材料貨款(員購材料)"
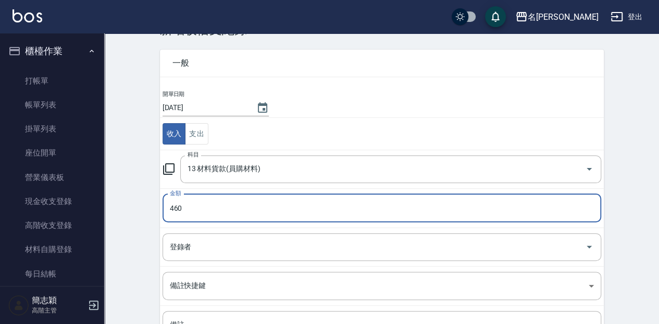
type input "460"
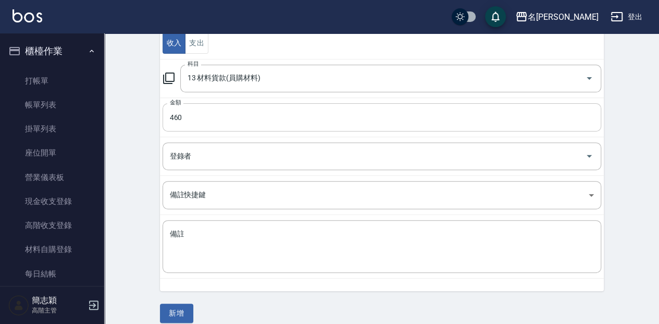
scroll to position [134, 0]
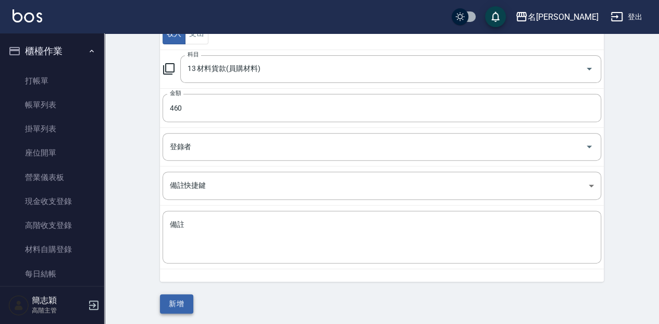
click at [175, 297] on button "新增" at bounding box center [176, 303] width 33 height 19
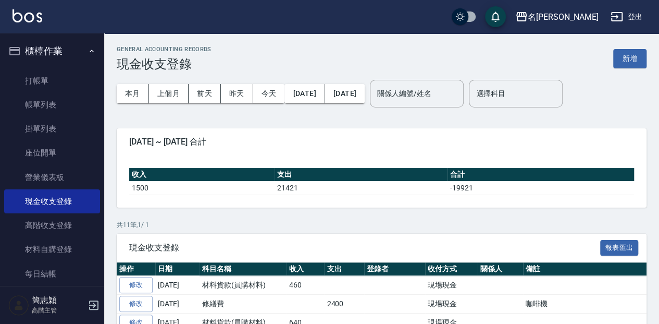
drag, startPoint x: 63, startPoint y: 82, endPoint x: 103, endPoint y: 81, distance: 40.7
click at [64, 82] on link "打帳單" at bounding box center [52, 81] width 96 height 24
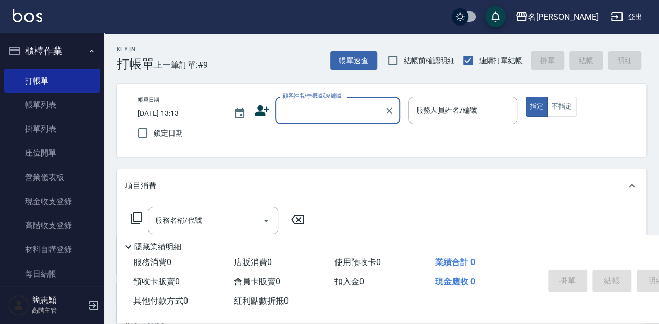
click at [329, 117] on input "顧客姓名/手機號碼/編號" at bounding box center [330, 110] width 100 height 18
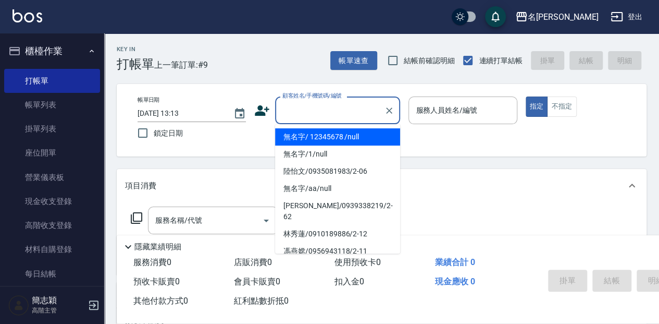
drag, startPoint x: 329, startPoint y: 137, endPoint x: 421, endPoint y: 131, distance: 92.4
click at [329, 138] on li "無名字/ 12345678 /null" at bounding box center [337, 136] width 125 height 17
type input "無名字/ 12345678 /null"
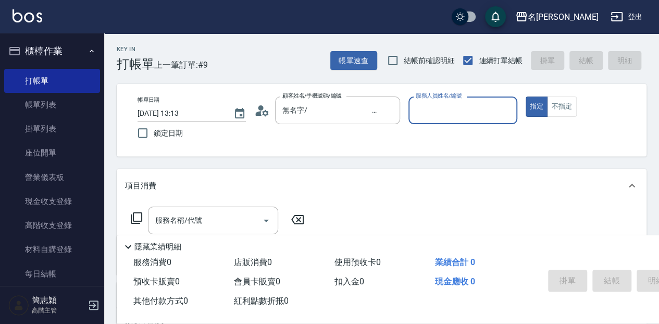
click at [431, 120] on div "服務人員姓名/編號" at bounding box center [463, 110] width 108 height 28
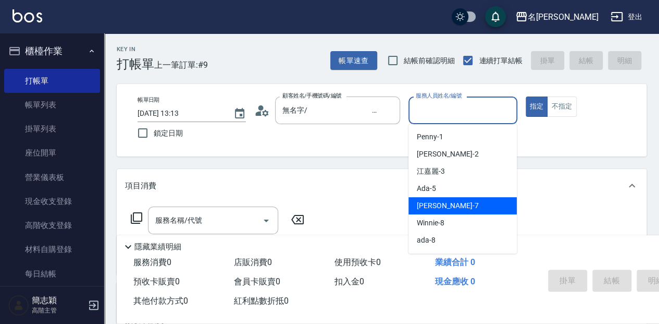
click at [460, 201] on div "[PERSON_NAME] -7" at bounding box center [463, 205] width 108 height 17
type input "[PERSON_NAME]-7"
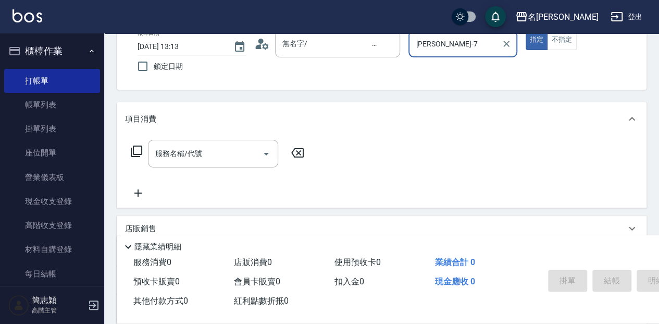
scroll to position [69, 0]
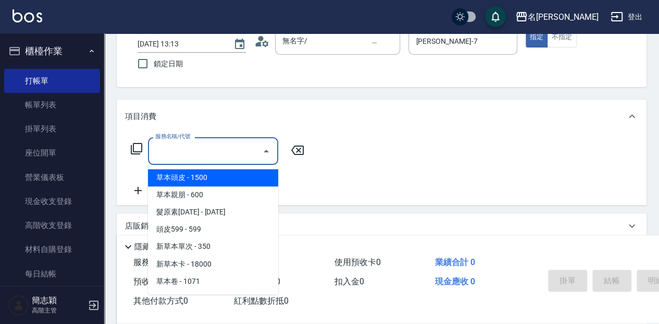
click at [197, 149] on input "服務名稱/代號" at bounding box center [205, 151] width 105 height 18
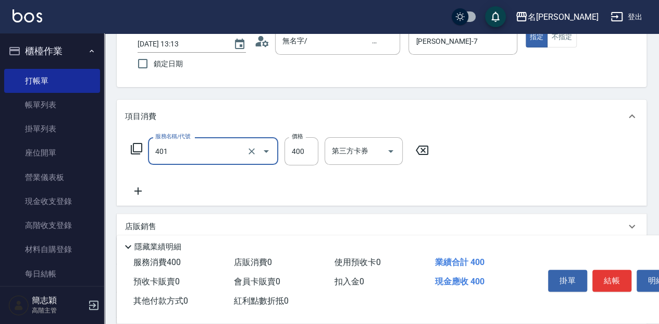
type input "剪髮(400)(401)"
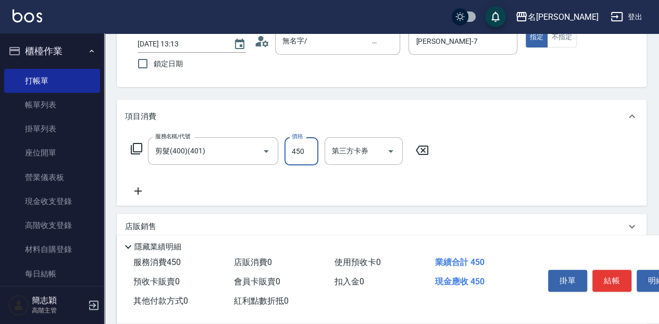
type input "450"
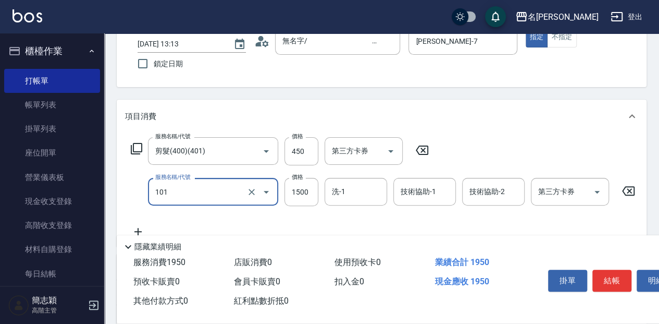
type input "草本頭皮(101)"
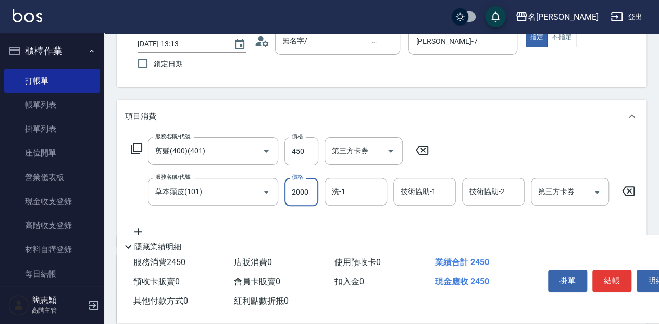
type input "2000"
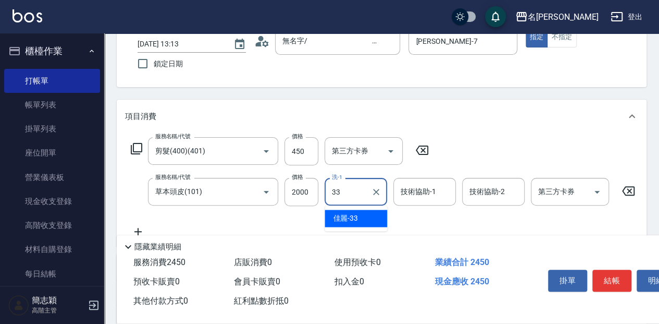
type input "佳麗-33"
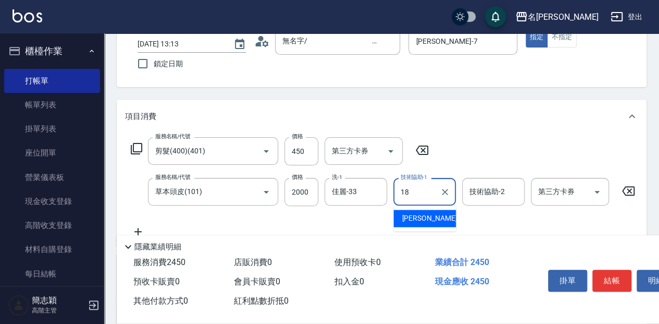
type input "[PERSON_NAME]-18"
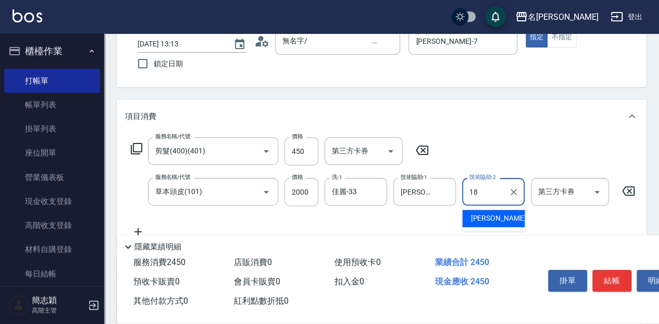
type input "[PERSON_NAME]-18"
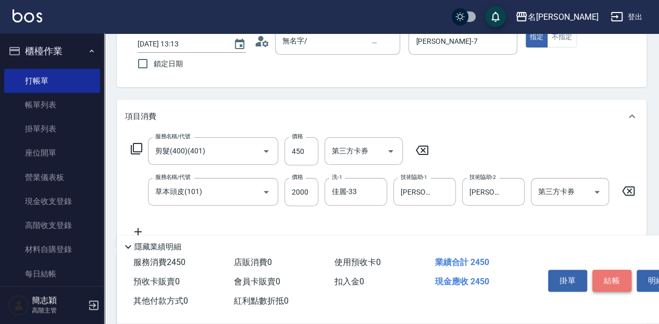
click at [605, 278] on button "結帳" at bounding box center [611, 280] width 39 height 22
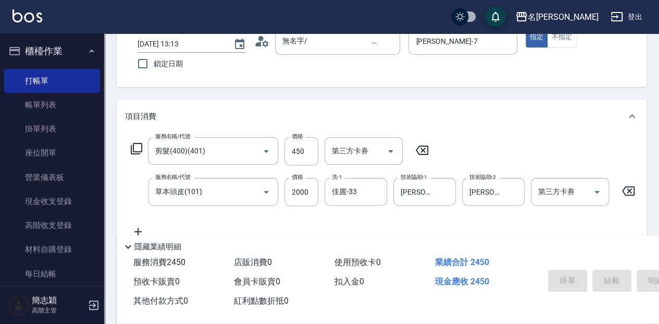
type input "[DATE] 13:14"
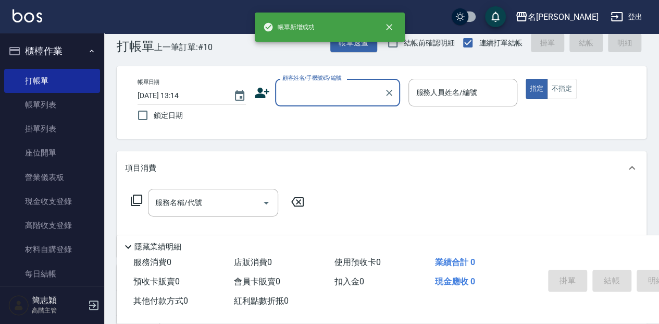
scroll to position [0, 0]
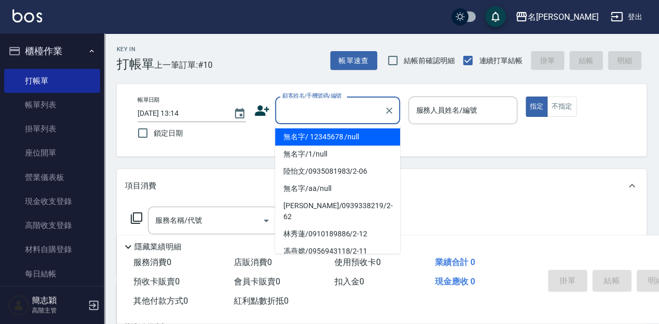
click at [287, 110] on input "顧客姓名/手機號碼/編號" at bounding box center [330, 110] width 100 height 18
click at [308, 135] on li "無名字/ 12345678 /null" at bounding box center [337, 136] width 125 height 17
type input "無名字/ 12345678 /null"
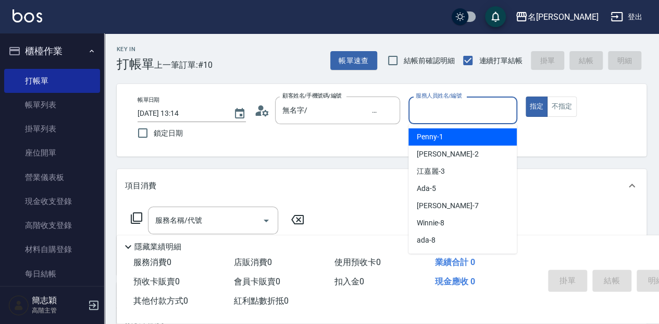
click at [431, 111] on input "服務人員姓名/編號" at bounding box center [462, 110] width 99 height 18
click at [436, 134] on span "瓦皮 -A" at bounding box center [427, 136] width 21 height 11
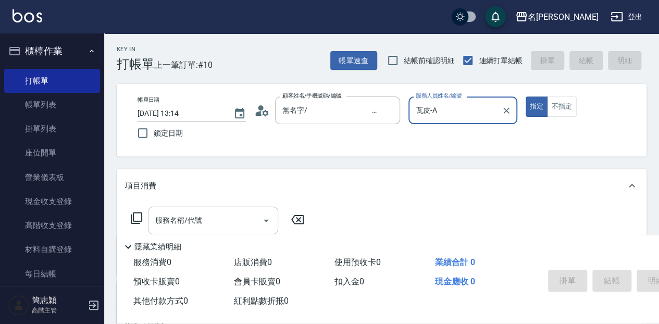
type input "瓦皮-A"
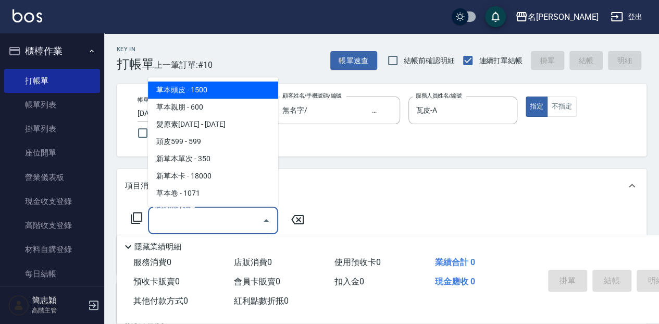
click at [159, 220] on input "服務名稱/代號" at bounding box center [205, 220] width 105 height 18
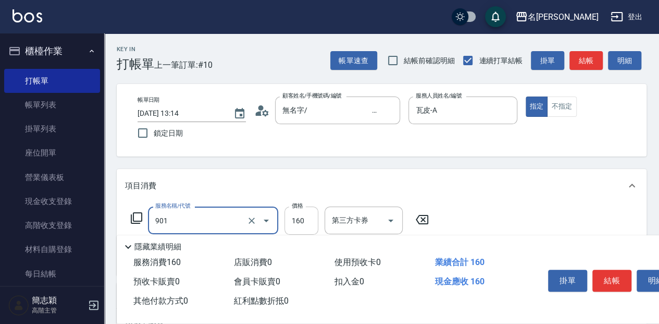
type input "修手(901)"
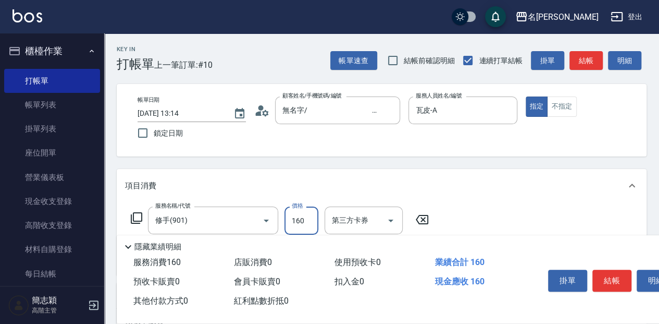
click at [302, 216] on input "160" at bounding box center [302, 220] width 34 height 28
type input "460"
click at [616, 275] on button "結帳" at bounding box center [611, 280] width 39 height 22
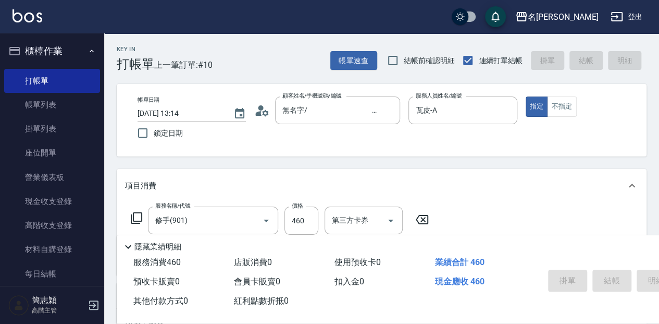
type input "[DATE] 13:45"
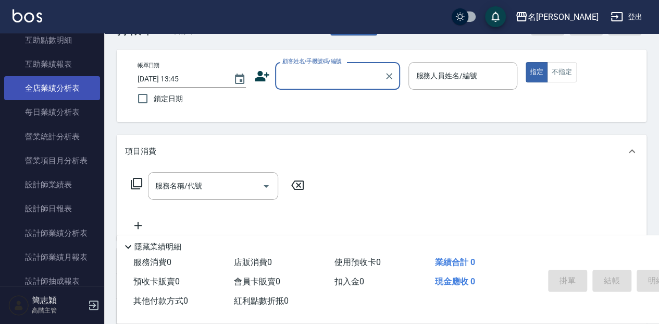
scroll to position [585, 0]
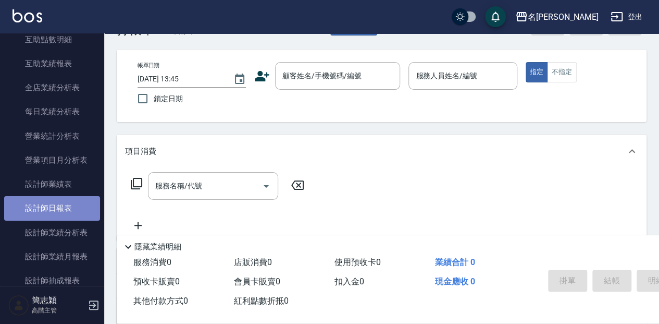
click at [65, 209] on link "設計師日報表" at bounding box center [52, 208] width 96 height 24
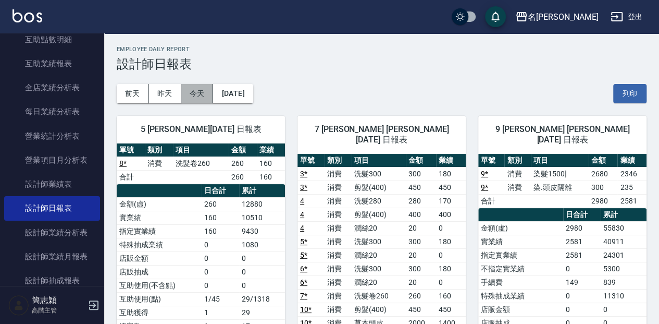
click at [183, 95] on button "今天" at bounding box center [197, 93] width 32 height 19
click at [169, 96] on button "昨天" at bounding box center [165, 93] width 32 height 19
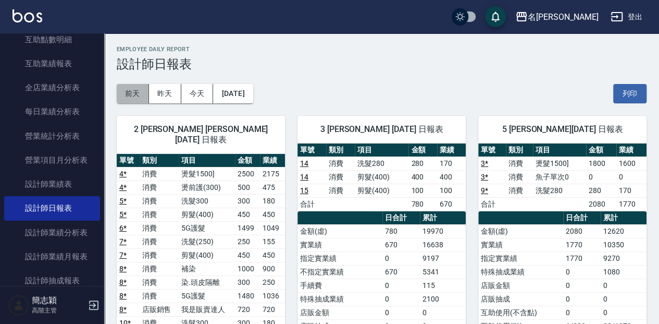
click at [139, 101] on button "前天" at bounding box center [133, 93] width 32 height 19
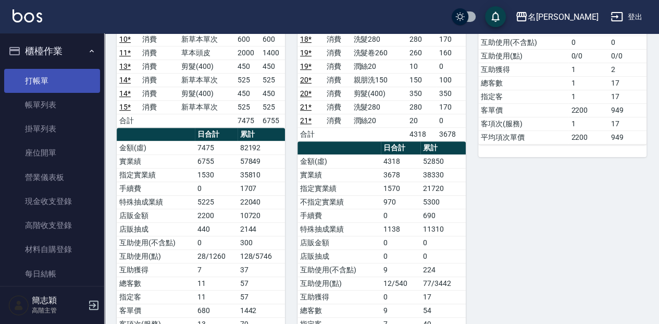
click at [69, 71] on link "打帳單" at bounding box center [52, 81] width 96 height 24
